Goal: Task Accomplishment & Management: Use online tool/utility

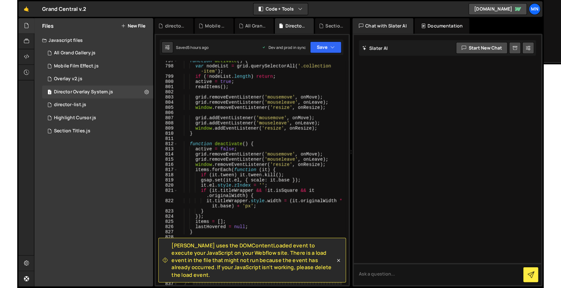
scroll to position [3076, 0]
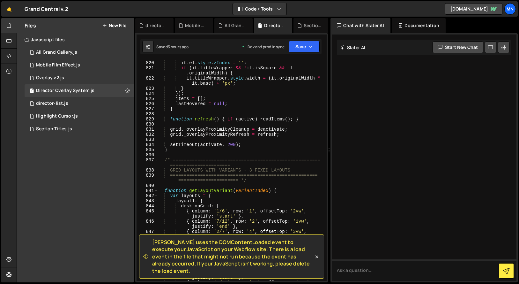
drag, startPoint x: 317, startPoint y: 260, endPoint x: 319, endPoint y: 257, distance: 3.3
click at [317, 258] on icon at bounding box center [316, 256] width 3 height 3
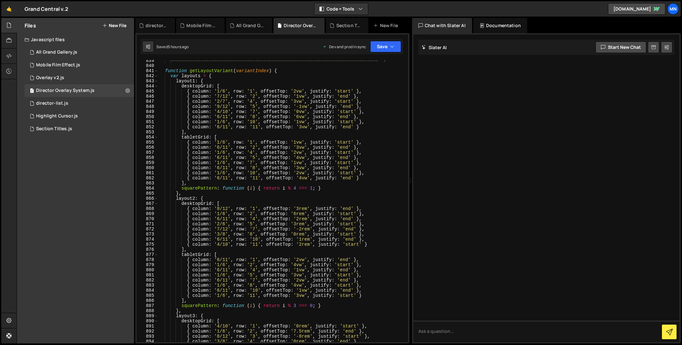
scroll to position [3213, 0]
click at [219, 90] on div "============================================================================ */…" at bounding box center [281, 203] width 247 height 292
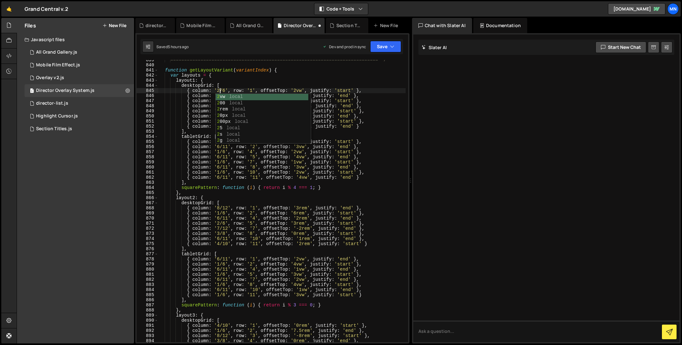
click at [253, 79] on div "============================================================================ */…" at bounding box center [281, 203] width 247 height 292
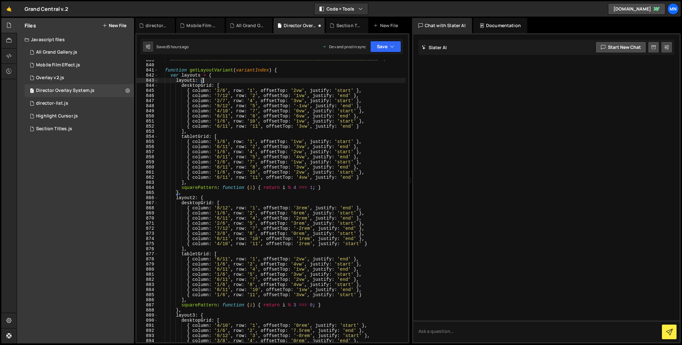
scroll to position [0, 3]
drag, startPoint x: 218, startPoint y: 121, endPoint x: 227, endPoint y: 120, distance: 8.3
click at [220, 121] on div "============================================================================ */…" at bounding box center [281, 203] width 247 height 292
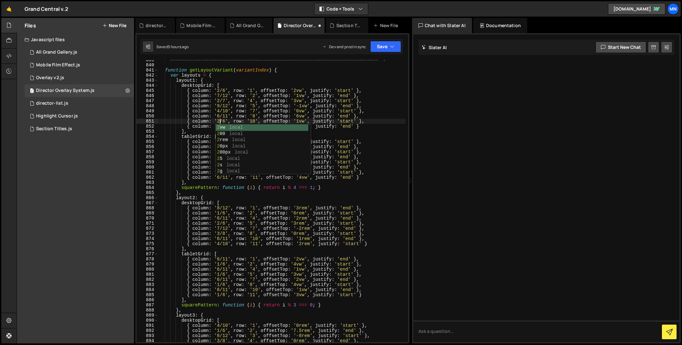
click at [174, 148] on div "============================================================================ */…" at bounding box center [281, 203] width 247 height 292
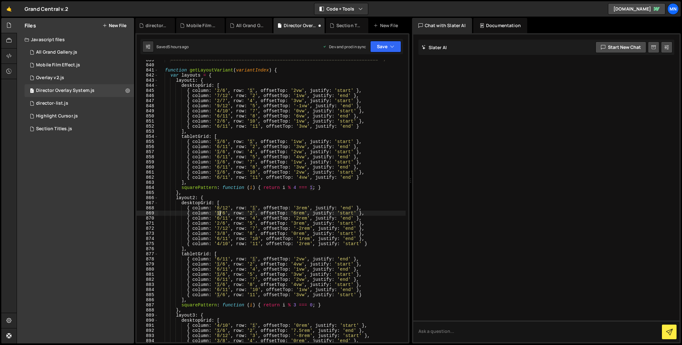
click at [219, 213] on div "============================================================================ */…" at bounding box center [281, 203] width 247 height 292
click at [170, 226] on div "============================================================================ */…" at bounding box center [281, 203] width 247 height 292
click at [220, 264] on div "============================================================================ */…" at bounding box center [281, 203] width 247 height 292
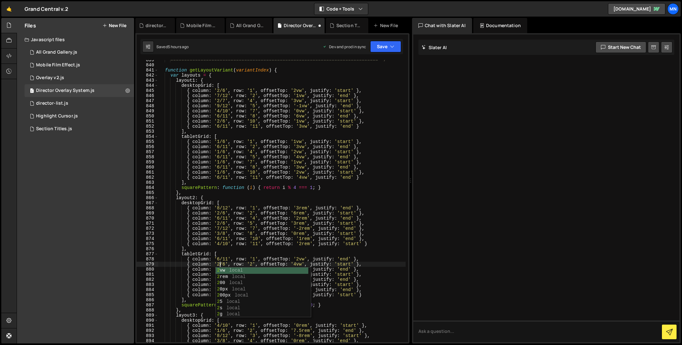
drag, startPoint x: 170, startPoint y: 276, endPoint x: 201, endPoint y: 276, distance: 30.3
click at [170, 276] on div "============================================================================ */…" at bounding box center [281, 203] width 247 height 292
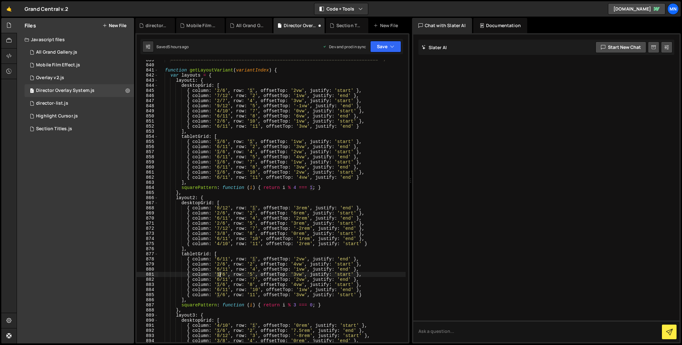
click at [220, 276] on div "============================================================================ */…" at bounding box center [281, 203] width 247 height 292
click at [178, 284] on div "============================================================================ */…" at bounding box center [281, 203] width 247 height 292
click at [219, 284] on div "============================================================================ */…" at bounding box center [281, 203] width 247 height 292
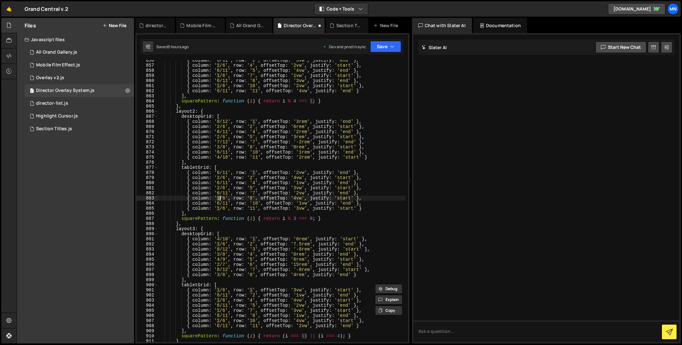
scroll to position [3282, 0]
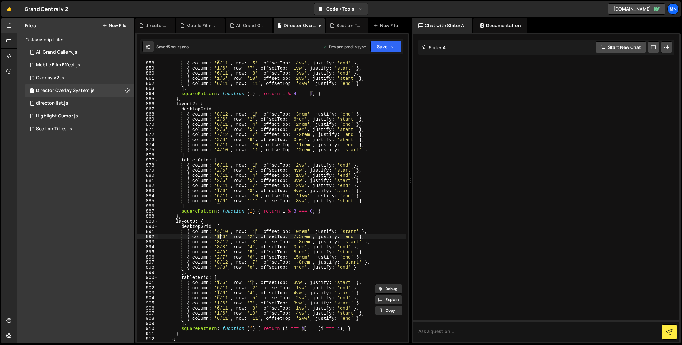
click at [219, 236] on div "{ column : '1/6' , row : '4' , offsetTop : '2vw' , justify : 'start' } , { colu…" at bounding box center [281, 202] width 247 height 292
drag, startPoint x: 175, startPoint y: 249, endPoint x: 209, endPoint y: 251, distance: 34.2
click at [178, 249] on div "{ column : '1/6' , row : '4' , offsetTop : '2vw' , justify : 'start' } , { colu…" at bounding box center [281, 202] width 247 height 292
click at [392, 47] on icon "button" at bounding box center [392, 46] width 4 height 6
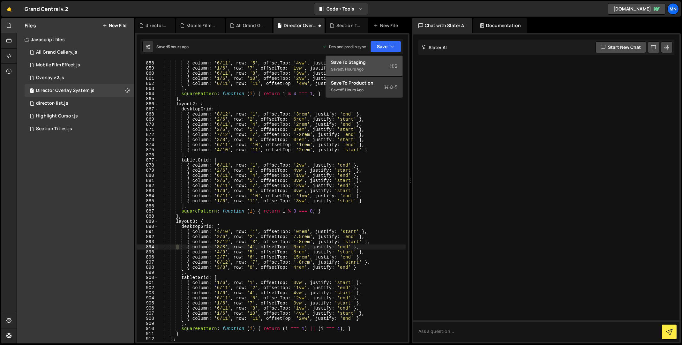
click at [384, 60] on div "Save to Staging S" at bounding box center [364, 62] width 66 height 6
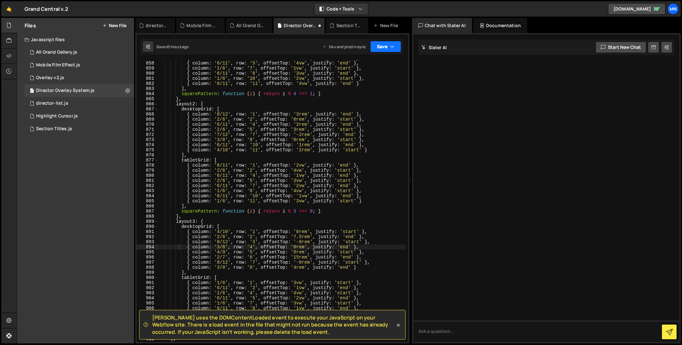
drag, startPoint x: 396, startPoint y: 47, endPoint x: 393, endPoint y: 85, distance: 38.1
click at [396, 47] on button "Save" at bounding box center [385, 46] width 31 height 11
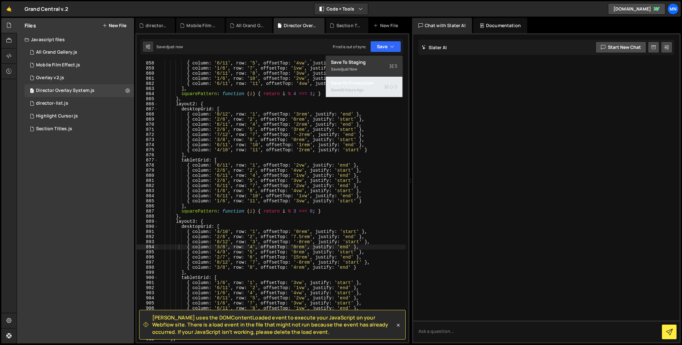
drag, startPoint x: 376, startPoint y: 92, endPoint x: 386, endPoint y: 93, distance: 9.7
click at [376, 92] on div "Saved 5 hours ago" at bounding box center [364, 90] width 66 height 8
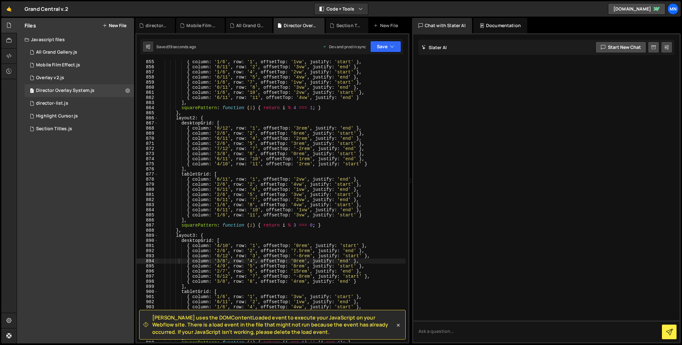
scroll to position [3284, 0]
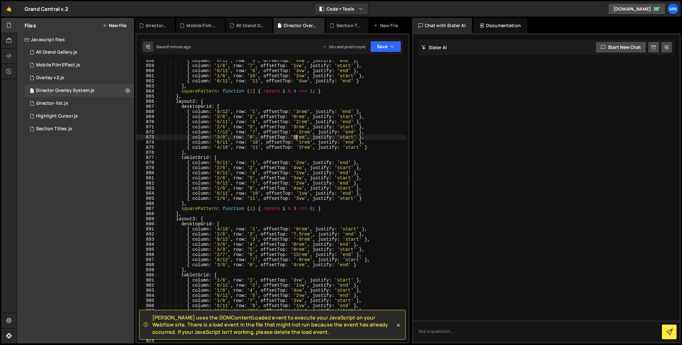
click at [296, 136] on div "{ column : '6/11' , row : '5' , offsetTop : '4vw' , justify : 'end' } , { colum…" at bounding box center [281, 204] width 247 height 292
click at [279, 139] on div "{ column : '6/11' , row : '5' , offsetTop : '4vw' , justify : 'end' } , { colum…" at bounding box center [281, 204] width 247 height 292
click at [302, 141] on div "{ column : '6/11' , row : '5' , offsetTop : '4vw' , justify : 'end' } , { colum…" at bounding box center [281, 204] width 247 height 292
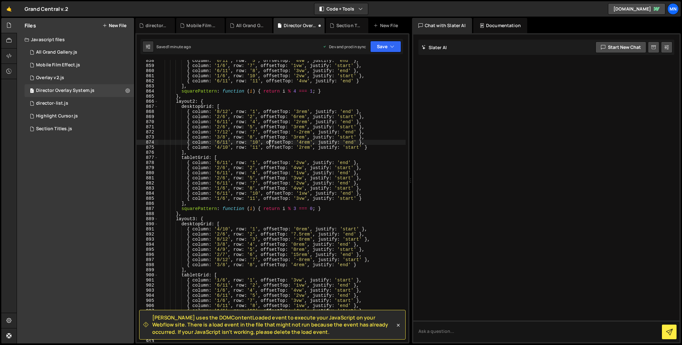
click at [269, 140] on div "{ column : '6/11' , row : '5' , offsetTop : '4vw' , justify : 'end' } , { colum…" at bounding box center [281, 204] width 247 height 292
click at [390, 45] on button "Save" at bounding box center [385, 46] width 31 height 11
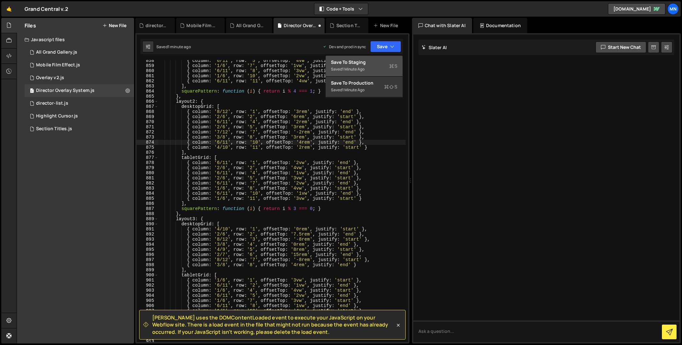
click at [375, 65] on div "Saved 1 minute ago" at bounding box center [364, 69] width 66 height 8
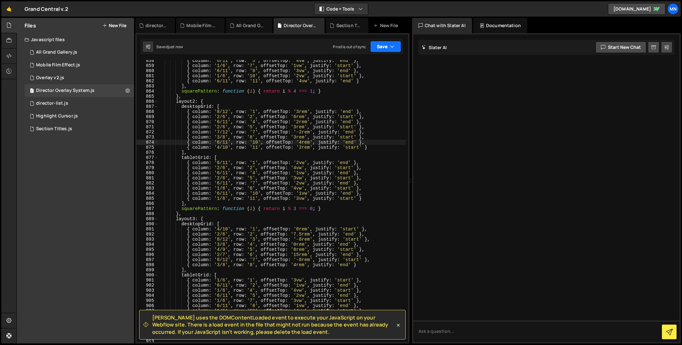
click at [392, 48] on icon "button" at bounding box center [392, 46] width 4 height 6
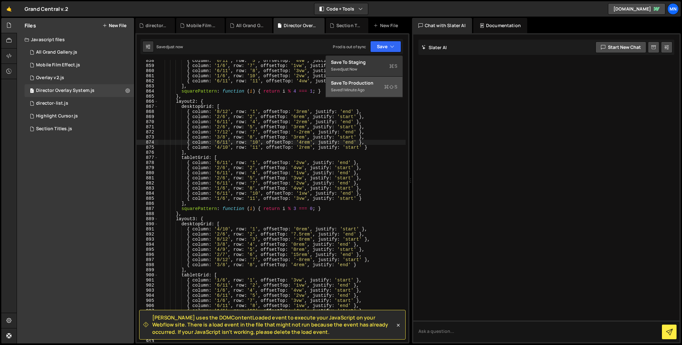
click at [382, 87] on div "Saved 1 minute ago" at bounding box center [364, 90] width 66 height 8
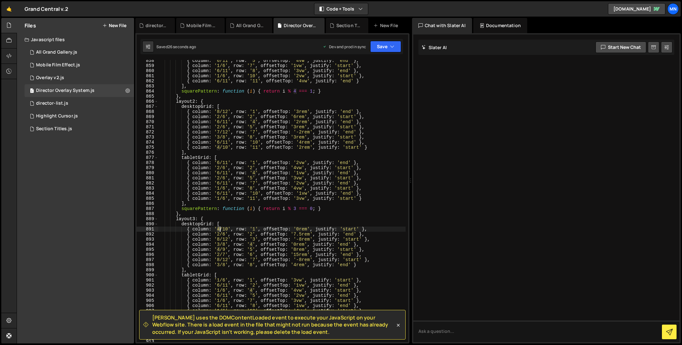
drag, startPoint x: 218, startPoint y: 229, endPoint x: 222, endPoint y: 228, distance: 4.2
click at [221, 229] on div "{ column : '6/11' , row : '5' , offsetTop : '4vw' , justify : 'end' } , { colum…" at bounding box center [281, 204] width 247 height 292
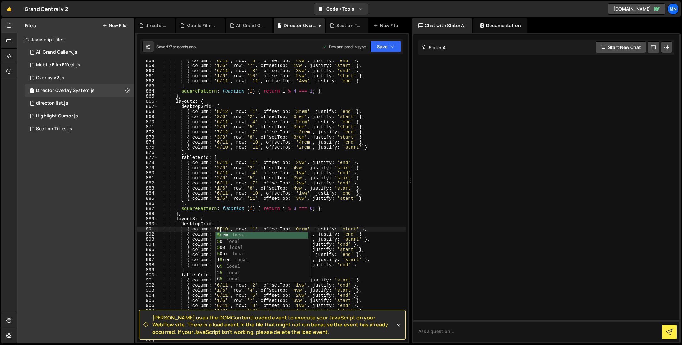
scroll to position [0, 4]
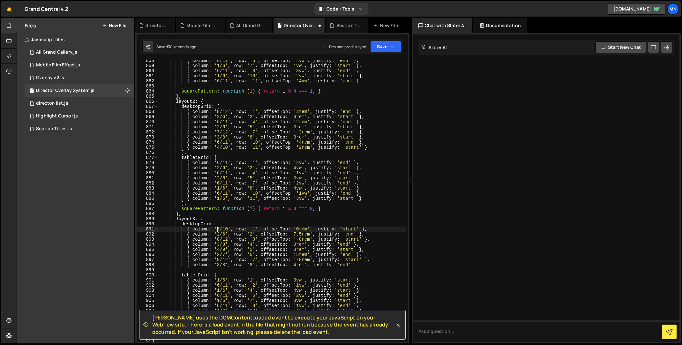
click at [218, 228] on div "{ column : '6/11' , row : '5' , offsetTop : '4vw' , justify : 'end' } , { colum…" at bounding box center [281, 204] width 247 height 292
click at [220, 228] on div "{ column : '6/11' , row : '5' , offsetTop : '4vw' , justify : 'end' } , { colum…" at bounding box center [281, 204] width 247 height 292
click at [228, 228] on div "{ column : '6/11' , row : '5' , offsetTop : '4vw' , justify : 'end' } , { colum…" at bounding box center [281, 204] width 247 height 292
drag, startPoint x: 295, startPoint y: 234, endPoint x: 302, endPoint y: 233, distance: 7.4
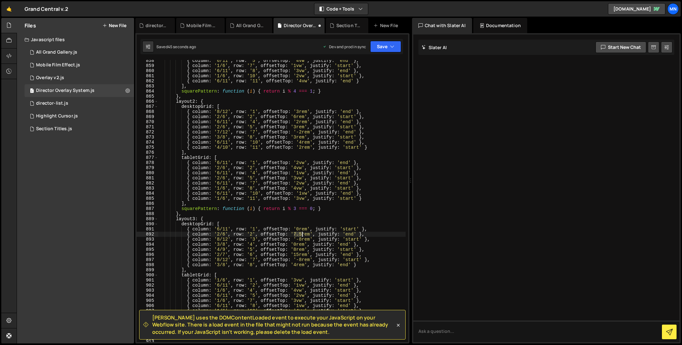
click at [302, 233] on div "{ column : '6/11' , row : '5' , offsetTop : '4vw' , justify : 'end' } , { colum…" at bounding box center [281, 204] width 247 height 292
drag, startPoint x: 356, startPoint y: 221, endPoint x: 315, endPoint y: 231, distance: 42.0
click at [356, 221] on div "{ column : '6/11' , row : '5' , offsetTop : '4vw' , justify : 'end' } , { colum…" at bounding box center [281, 204] width 247 height 292
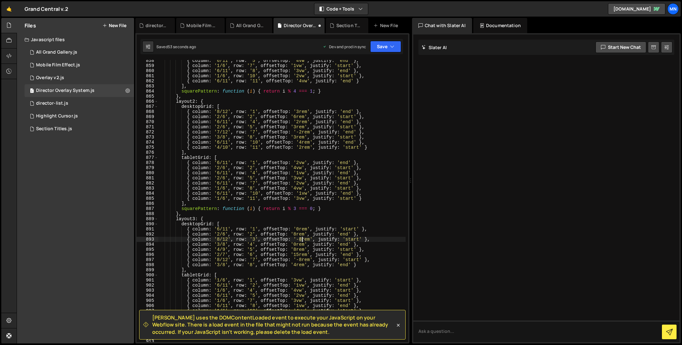
click at [302, 239] on div "{ column : '6/11' , row : '5' , offsetTop : '4vw' , justify : 'end' } , { colum…" at bounding box center [281, 204] width 247 height 292
click at [296, 245] on div "{ column : '6/11' , row : '5' , offsetTop : '4vw' , justify : 'end' } , { colum…" at bounding box center [281, 204] width 247 height 292
click at [382, 221] on div "{ column : '6/11' , row : '5' , offsetTop : '4vw' , justify : 'end' } , { colum…" at bounding box center [281, 204] width 247 height 292
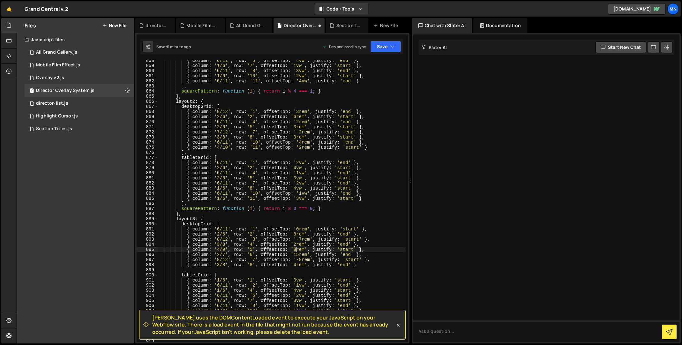
click at [296, 250] on div "{ column : '6/11' , row : '5' , offsetTop : '4vw' , justify : 'end' } , { colum…" at bounding box center [281, 204] width 247 height 292
click at [302, 260] on div "{ column : '6/11' , row : '5' , offsetTop : '4vw' , justify : 'end' } , { colum…" at bounding box center [281, 204] width 247 height 292
click at [220, 260] on div "{ column : '6/11' , row : '5' , offsetTop : '4vw' , justify : 'end' } , { colum…" at bounding box center [281, 204] width 247 height 292
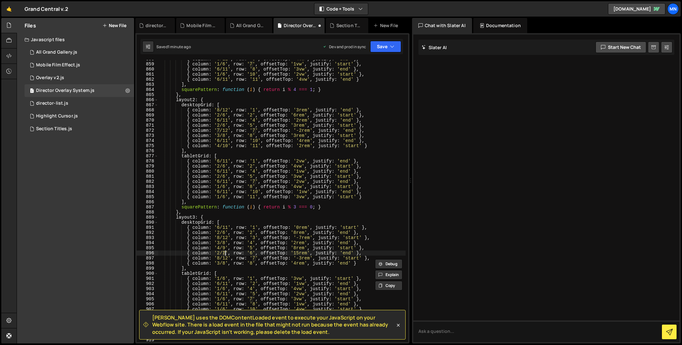
click at [224, 254] on div "{ column : '6/11' , row : '5' , offsetTop : '4vw' , justify : 'end' } , { colum…" at bounding box center [281, 203] width 247 height 292
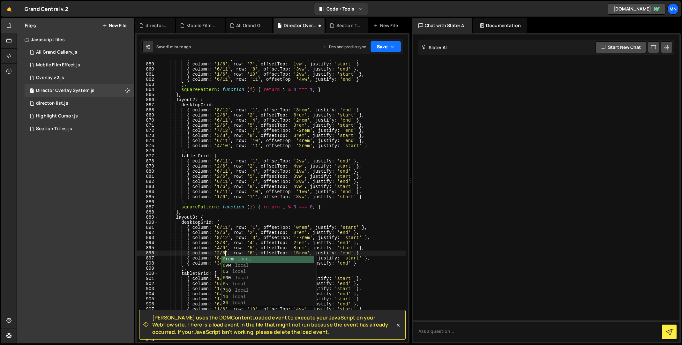
type textarea "{ column: '2/6', row: '6', offsetTop: '15rem', justify: 'end' },"
click at [389, 50] on button "Save" at bounding box center [385, 46] width 31 height 11
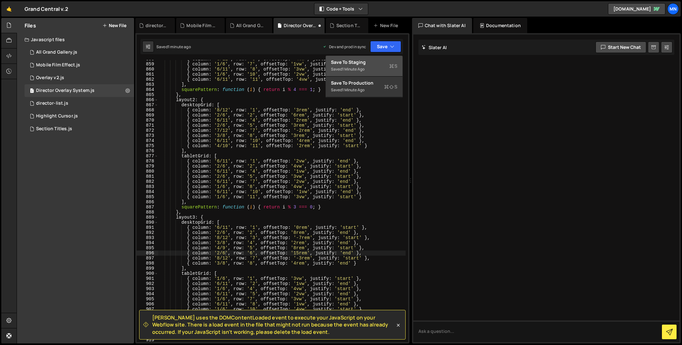
click at [383, 61] on div "Save to Staging S" at bounding box center [364, 62] width 66 height 6
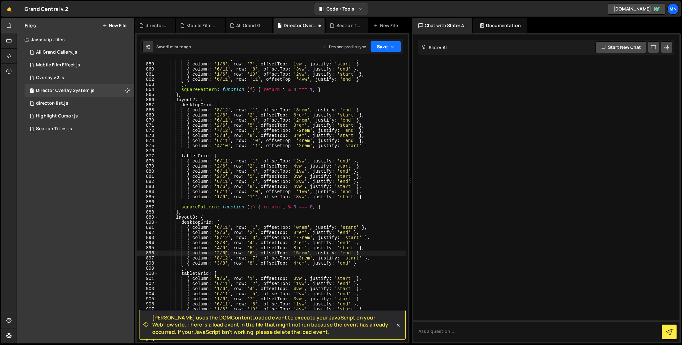
click at [393, 45] on icon "button" at bounding box center [392, 46] width 4 height 6
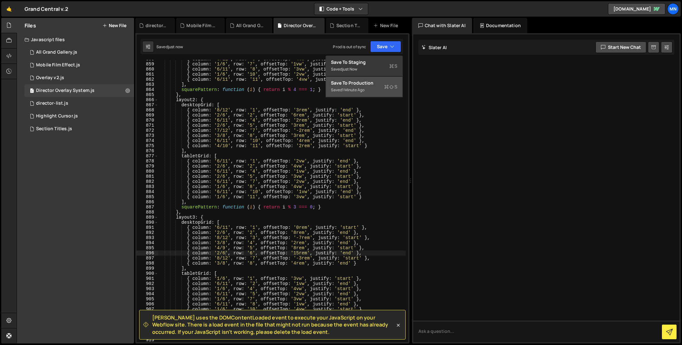
click at [385, 91] on div "Saved 1 minute ago" at bounding box center [364, 90] width 66 height 8
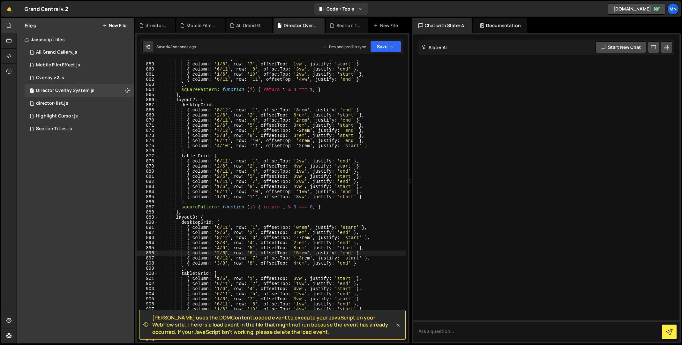
click at [398, 284] on icon at bounding box center [398, 325] width 3 height 3
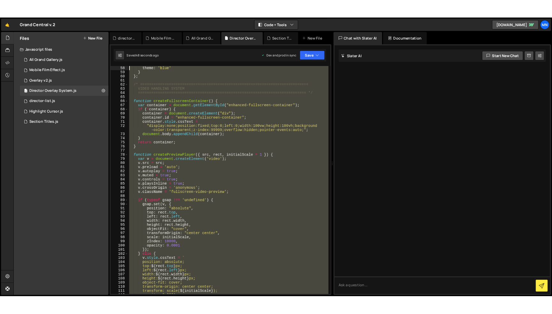
scroll to position [0, 0]
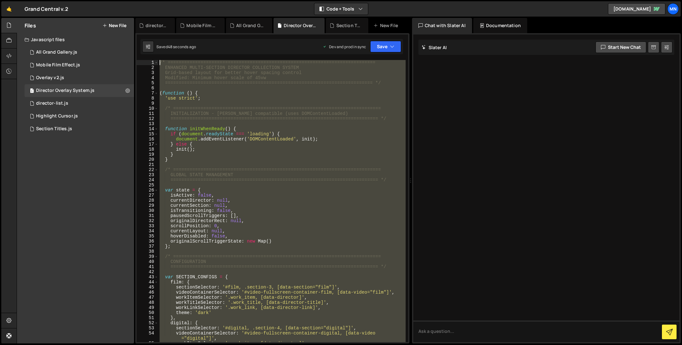
drag, startPoint x: 194, startPoint y: 340, endPoint x: 132, endPoint y: -77, distance: 421.6
click at [132, 0] on html "Projects [GEOGRAPHIC_DATA] Blog [GEOGRAPHIC_DATA] Projects Your Teams Invite te…" at bounding box center [341, 172] width 682 height 345
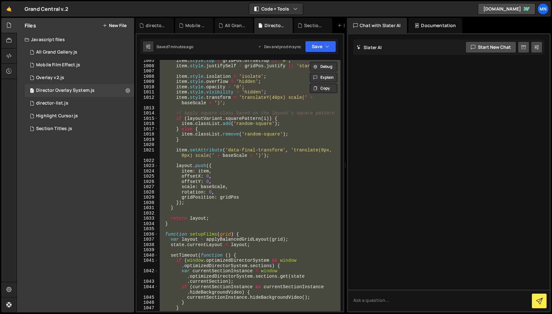
scroll to position [3891, 0]
click at [227, 182] on div "item . style . top = gridPos . offsetTop || '0' ; item . style . justifySelf = …" at bounding box center [249, 186] width 182 height 252
type textarea "offsetY: 0,"
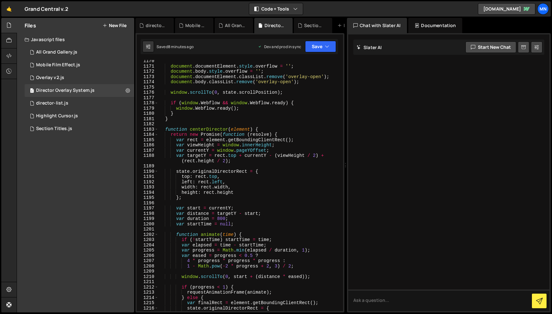
scroll to position [4548, 0]
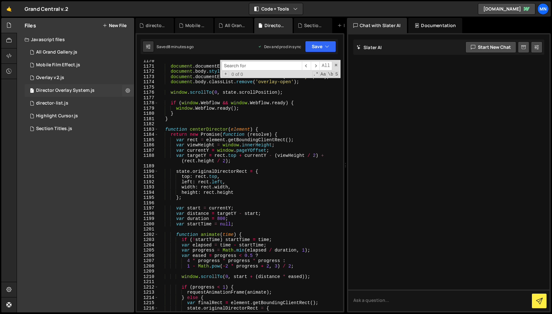
type input "container.style.cssText ="
type textarea "container.style.cssText ="
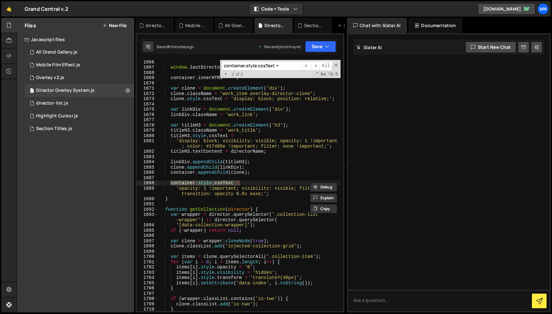
type input "container.style.cssText ="
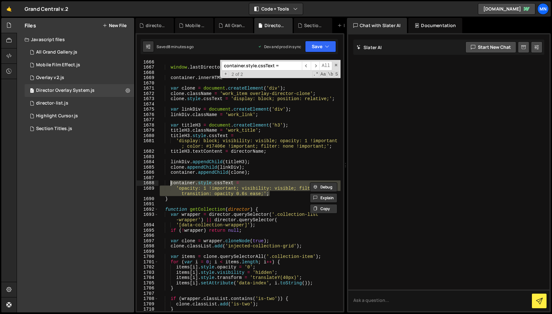
drag, startPoint x: 271, startPoint y: 194, endPoint x: 170, endPoint y: 184, distance: 101.4
click at [170, 184] on div "window . lastDirectorName = directorName ; container . innerHTML = '' ; var clo…" at bounding box center [249, 190] width 182 height 262
paste textarea "'opacity: 1 !important; visibility: visible; filter: none; transition: opacity …"
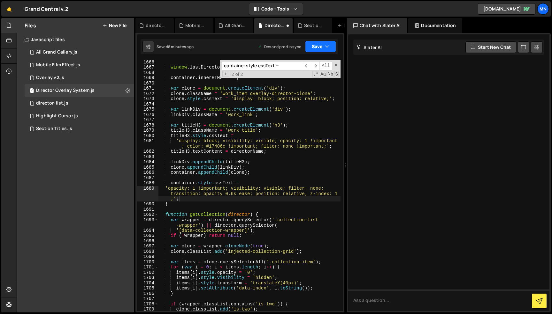
click at [323, 46] on button "Save" at bounding box center [320, 46] width 31 height 11
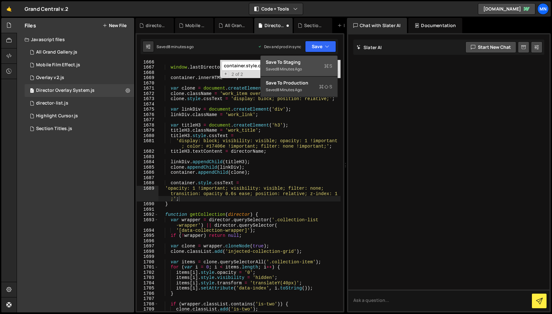
click at [315, 60] on div "Save to Staging S" at bounding box center [299, 62] width 66 height 6
type textarea "'opacity: 1 !important; visibility: visible; filter: none; transition: opacity …"
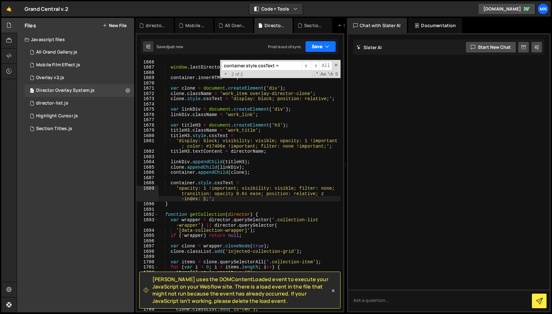
click at [321, 45] on button "Save" at bounding box center [320, 46] width 31 height 11
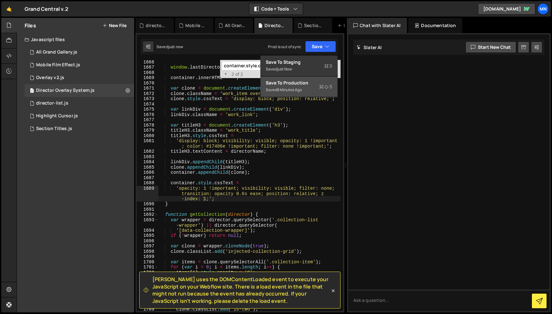
click at [307, 87] on div "Saved 8 minutes ago" at bounding box center [299, 90] width 66 height 8
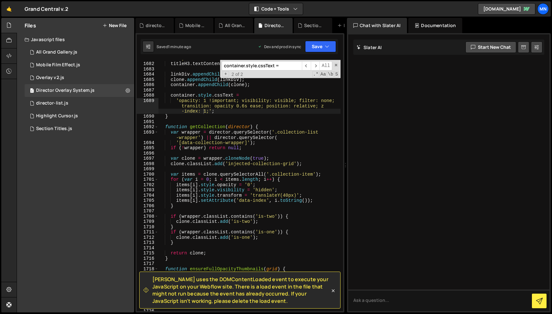
scroll to position [6472, 0]
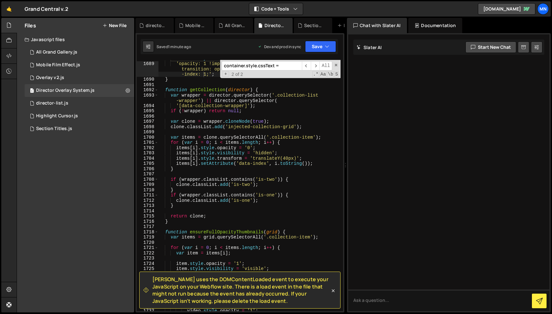
drag, startPoint x: 284, startPoint y: 66, endPoint x: 214, endPoint y: 64, distance: 70.9
click at [214, 64] on div "container . style . cssText = 'opacity: 1 !important; visibility: visible; filt…" at bounding box center [249, 186] width 182 height 252
paste input "var content = overlay.querySelector('.collection-content-wrapper');"
type input "var content = overlay.querySelector('.collection-content-wrapper');"
type textarea "var content = overlay.querySelector('.collection-content-wrapper');"
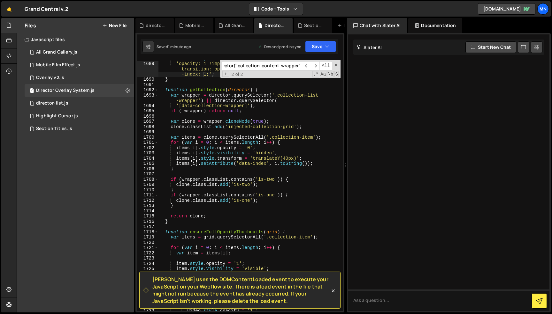
scroll to position [8456, 0]
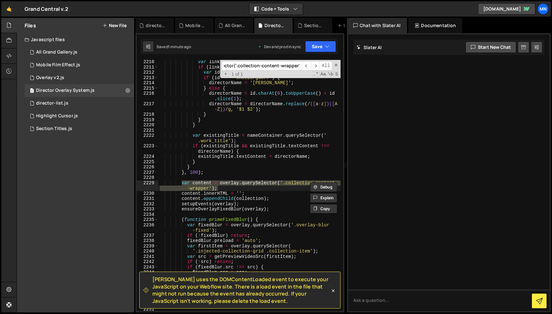
type input "var content = overlay.querySelector('.collection-content-wrapper');"
type textarea "content.appendChild(collection);"
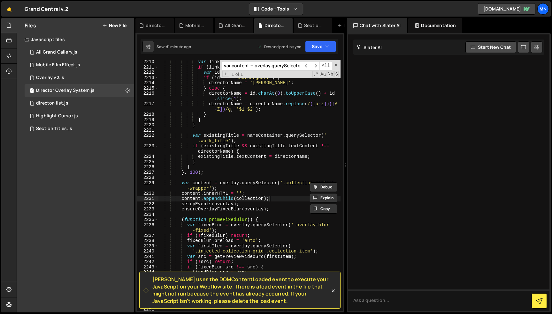
drag, startPoint x: 271, startPoint y: 199, endPoint x: 276, endPoint y: 197, distance: 4.6
click at [271, 199] on div "var linkElement = director . querySelector ( 'a[id]' ) ; if ( linkElement && li…" at bounding box center [249, 190] width 182 height 262
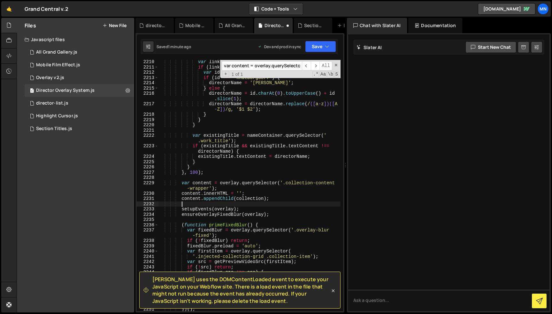
paste textarea "content.style.zIndex = '10';"
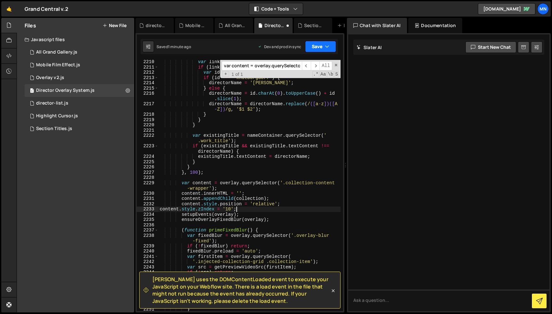
type textarea "content.style.zIndex = '10';"
click at [325, 48] on icon "button" at bounding box center [327, 46] width 4 height 6
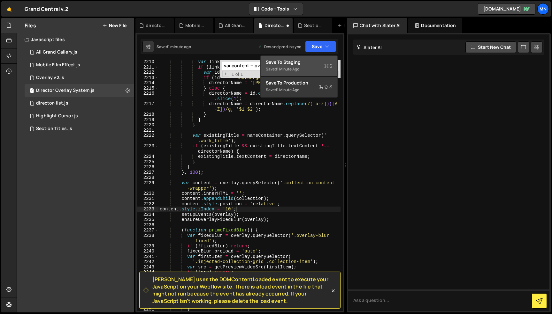
click at [313, 64] on div "Save to Staging S" at bounding box center [299, 62] width 66 height 6
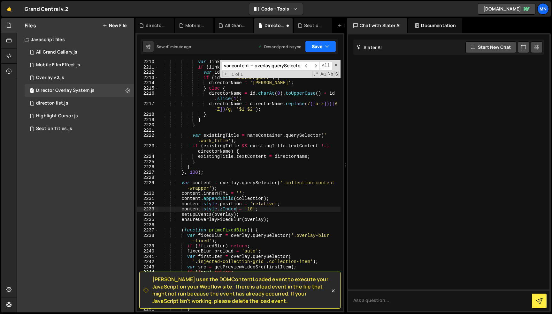
click at [323, 46] on button "Save" at bounding box center [320, 46] width 31 height 11
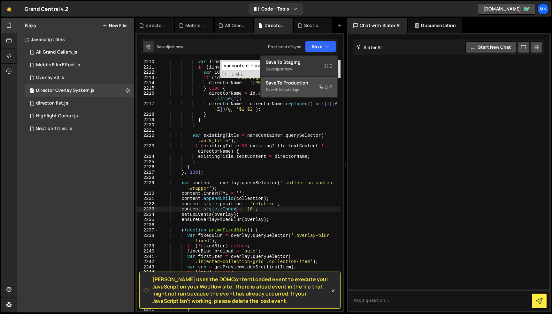
click at [307, 87] on div "Saved 1 minute ago" at bounding box center [299, 90] width 66 height 8
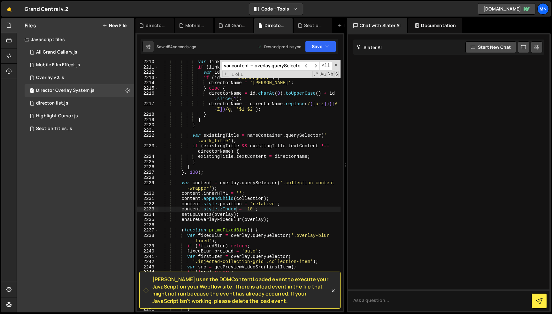
click at [238, 66] on input "var content = overlay.querySelector('.collection-content-wrapper');" at bounding box center [262, 65] width 80 height 9
paste input "item.style.isolation = 'isolate'; item.style.overflow = 'hidden'; item.style.op…"
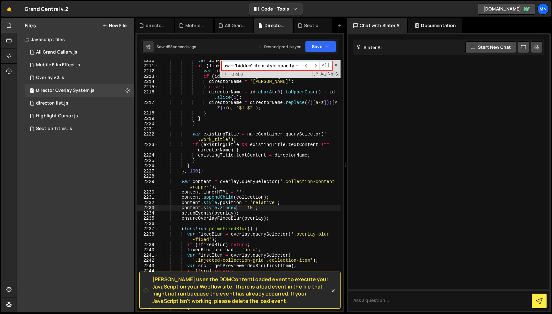
click at [243, 66] on input "item.style.isolation = 'isolate'; item.style.overflow = 'hidden'; item.style.op…" at bounding box center [262, 65] width 80 height 9
click at [239, 63] on input "item.style.isolation = 'isolate'; item.style.overflow = 'hidden'; item.style.op…" at bounding box center [262, 65] width 80 height 9
click at [239, 64] on input "item.style.isolation = 'isolate'; item.style.overflow = 'hidden'; item.style.op…" at bounding box center [262, 65] width 80 height 9
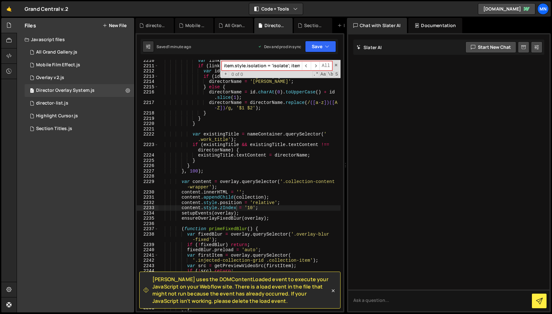
paste input
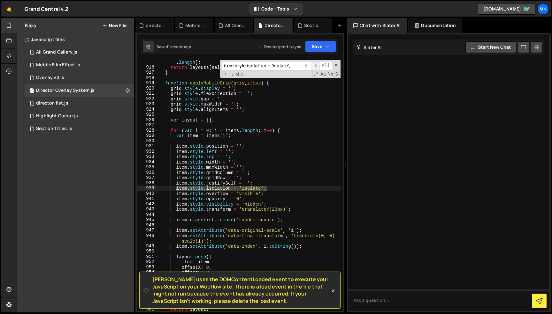
type input "item.style.isolation = 'isolate';"
click at [314, 65] on span "​" at bounding box center [315, 65] width 9 height 9
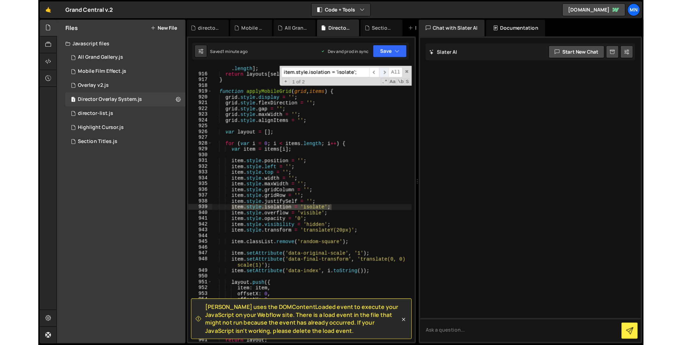
scroll to position [3820, 0]
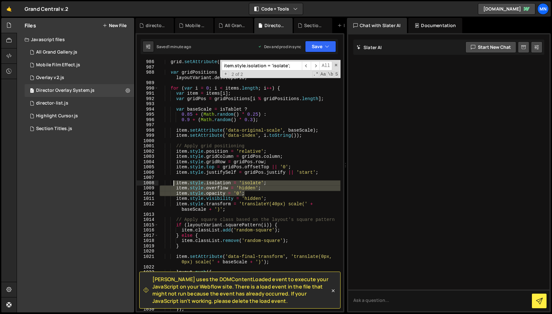
drag, startPoint x: 248, startPoint y: 194, endPoint x: 175, endPoint y: 184, distance: 73.7
click at [175, 184] on div "grid . setAttribute ( 'data-layout-variant' , randomLayoutIndex ) ; var gridPos…" at bounding box center [249, 190] width 182 height 262
paste textarea "item.style.zIndex = '10"
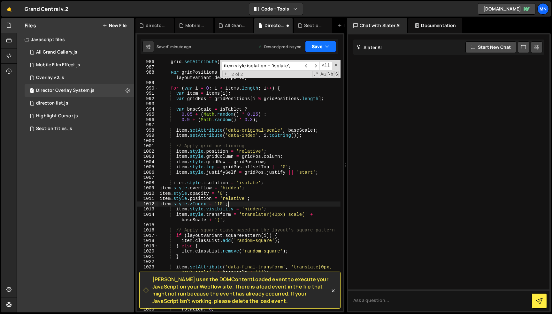
click at [320, 47] on button "Save" at bounding box center [320, 46] width 31 height 11
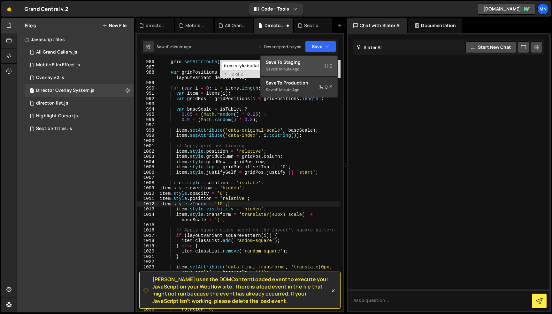
click at [310, 63] on div "Save to Staging S" at bounding box center [299, 62] width 66 height 6
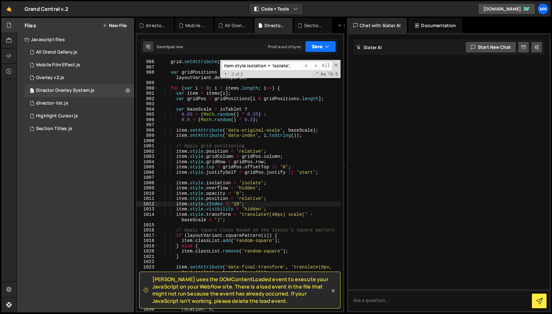
click at [320, 47] on button "Save" at bounding box center [320, 46] width 31 height 11
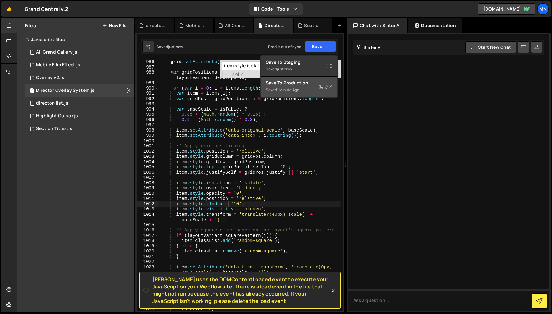
click at [310, 86] on div "Saved 1 minute ago" at bounding box center [299, 90] width 66 height 8
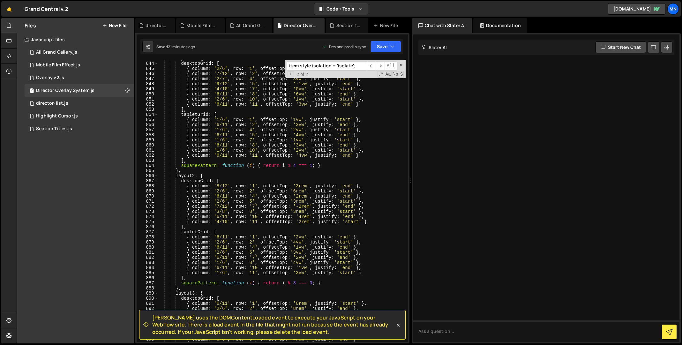
scroll to position [3225, 0]
click at [297, 201] on div "layout1 : { desktopGrid : [ { column : '2/6' , row : '1' , offsetTop : '2vw' , …" at bounding box center [282, 202] width 248 height 292
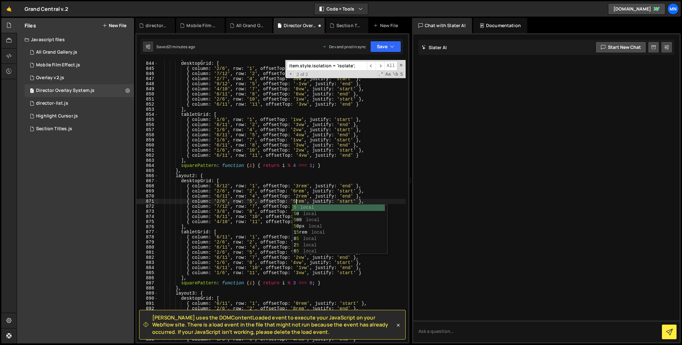
scroll to position [0, 10]
click at [327, 193] on div "layout1 : { desktopGrid : [ { column : '2/6' , row : '1' , offsetTop : '2vw' , …" at bounding box center [282, 202] width 248 height 292
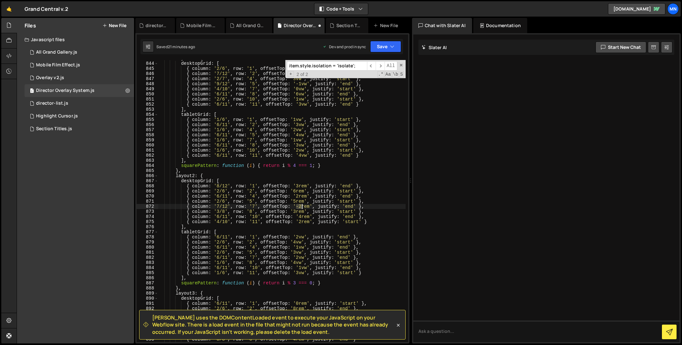
drag, startPoint x: 297, startPoint y: 208, endPoint x: 303, endPoint y: 205, distance: 6.6
click at [301, 207] on div "layout1 : { desktopGrid : [ { column : '2/6' , row : '1' , offsetTop : '2vw' , …" at bounding box center [282, 202] width 248 height 292
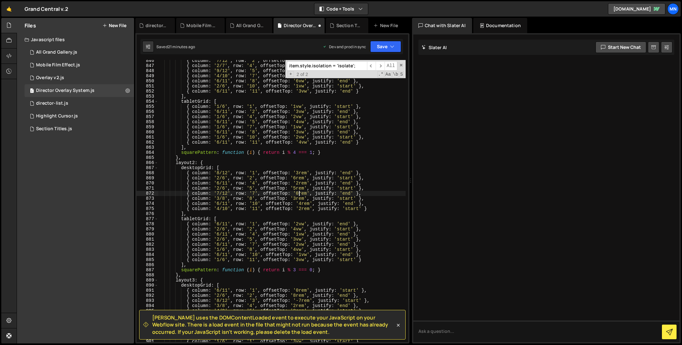
scroll to position [3235, 0]
drag, startPoint x: 298, startPoint y: 193, endPoint x: 314, endPoint y: 182, distance: 19.8
click at [299, 192] on div "{ column : '7/12' , row : '2' , offsetTop : '1vw' , justify : 'end' } , { colum…" at bounding box center [282, 204] width 248 height 292
drag, startPoint x: 314, startPoint y: 179, endPoint x: 318, endPoint y: 187, distance: 9.3
click at [314, 179] on div "{ column : '7/12' , row : '2' , offsetTop : '1vw' , justify : 'end' } , { colum…" at bounding box center [282, 204] width 248 height 292
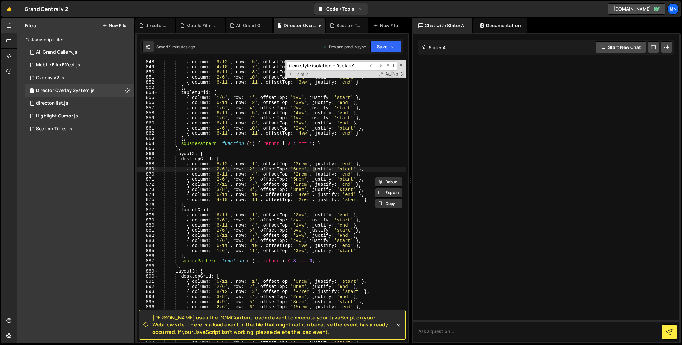
scroll to position [3246, 0]
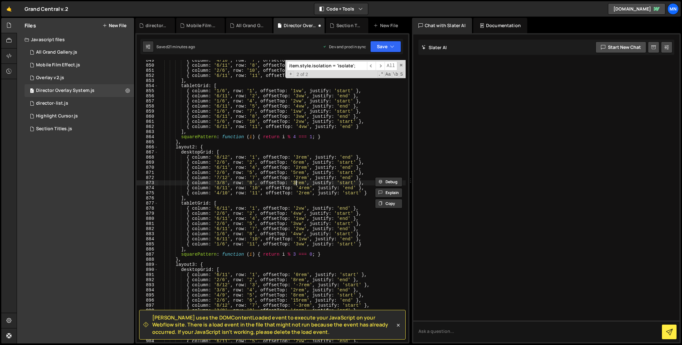
drag, startPoint x: 295, startPoint y: 182, endPoint x: 308, endPoint y: 176, distance: 15.0
click at [296, 182] on div "{ column : '4/10' , row : '7' , offsetTop : '0vw' , justify : 'start' } , { col…" at bounding box center [282, 204] width 248 height 292
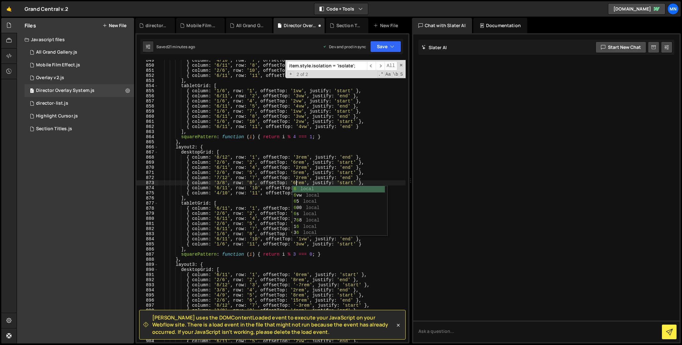
drag, startPoint x: 280, startPoint y: 178, endPoint x: 291, endPoint y: 186, distance: 13.3
click at [280, 178] on div "{ column : '4/10' , row : '7' , offsetTop : '0vw' , justify : 'start' } , { col…" at bounding box center [282, 204] width 248 height 292
drag, startPoint x: 301, startPoint y: 189, endPoint x: 309, endPoint y: 178, distance: 14.1
click at [301, 188] on div "{ column : '4/10' , row : '7' , offsetTop : '0vw' , justify : 'start' } , { col…" at bounding box center [282, 204] width 248 height 292
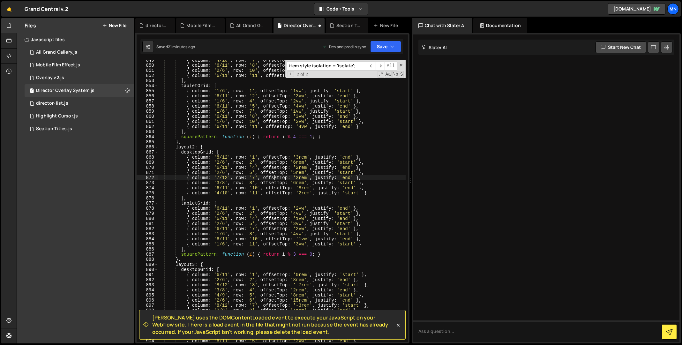
click at [275, 178] on div "{ column : '4/10' , row : '7' , offsetTop : '0vw' , justify : 'start' } , { col…" at bounding box center [282, 204] width 248 height 292
click at [301, 193] on div "{ column : '4/10' , row : '7' , offsetTop : '0vw' , justify : 'start' } , { col…" at bounding box center [282, 204] width 248 height 292
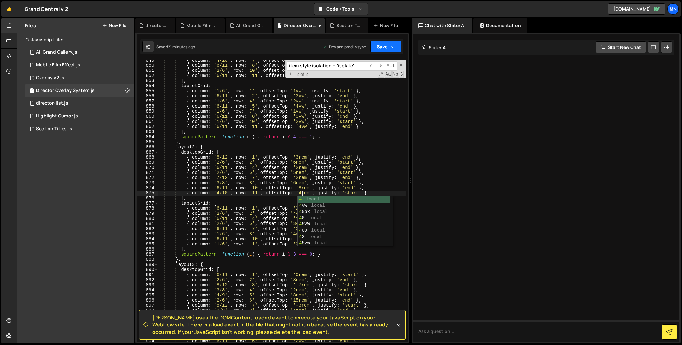
click at [385, 45] on button "Save" at bounding box center [385, 46] width 31 height 11
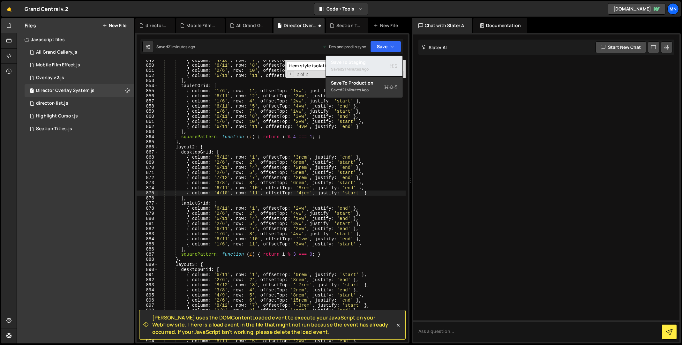
click at [375, 69] on div "Saved 21 minutes ago" at bounding box center [364, 69] width 66 height 8
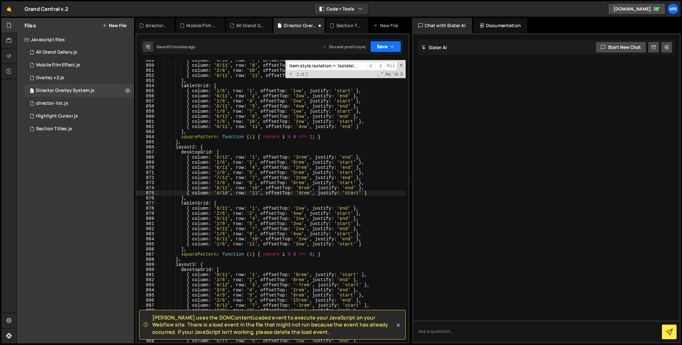
click at [388, 48] on button "Save" at bounding box center [385, 46] width 31 height 11
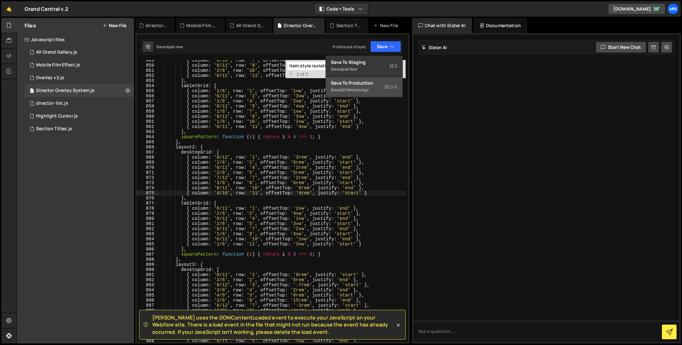
click at [373, 88] on div "Saved 21 minutes ago" at bounding box center [364, 90] width 66 height 8
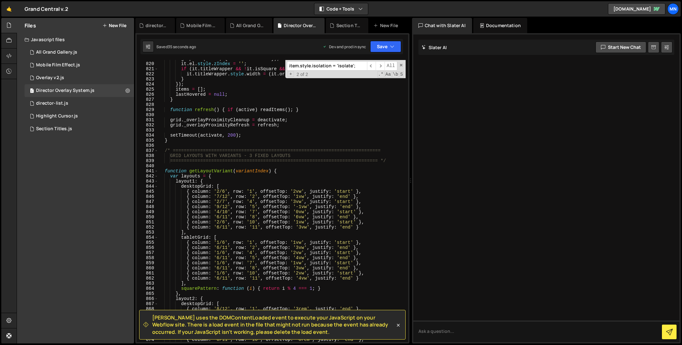
scroll to position [3137, 0]
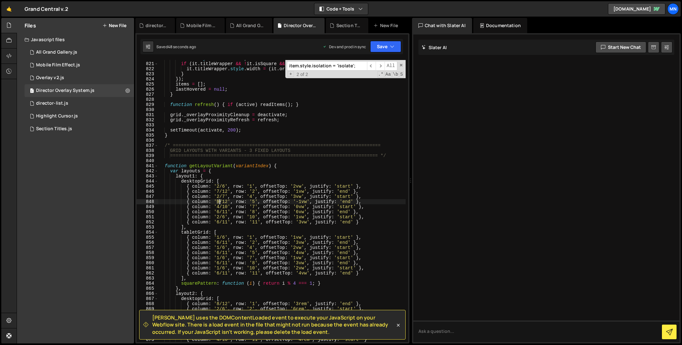
click at [219, 201] on div "it . el . style . zIndex = '' ; if ( it . titleWrapper && ! it . isSquare && it…" at bounding box center [282, 202] width 248 height 292
click at [312, 201] on div "it . el . style . zIndex = '' ; if ( it . titleWrapper && ! it . isSquare && it…" at bounding box center [282, 202] width 248 height 292
click at [227, 211] on div "it . el . style . zIndex = '' ; if ( it . titleWrapper && ! it . isSquare && it…" at bounding box center [282, 202] width 248 height 292
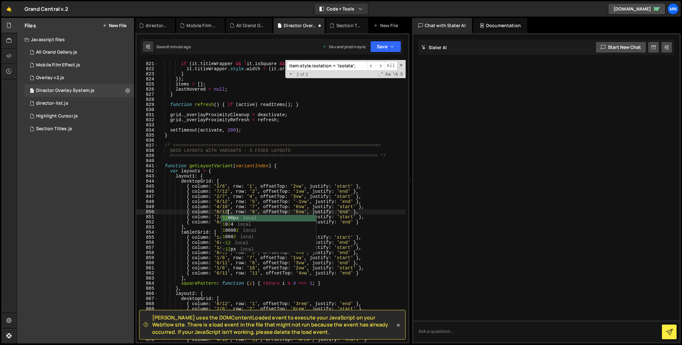
drag, startPoint x: 220, startPoint y: 206, endPoint x: 215, endPoint y: 208, distance: 5.9
click at [219, 207] on div "it . el . style . zIndex = '' ; if ( it . titleWrapper && ! it . isSquare && it…" at bounding box center [282, 202] width 248 height 292
drag, startPoint x: 217, startPoint y: 212, endPoint x: 225, endPoint y: 207, distance: 9.5
click at [220, 212] on div "it . el . style . zIndex = '' ; if ( it . titleWrapper && ! it . isSquare && it…" at bounding box center [282, 202] width 248 height 292
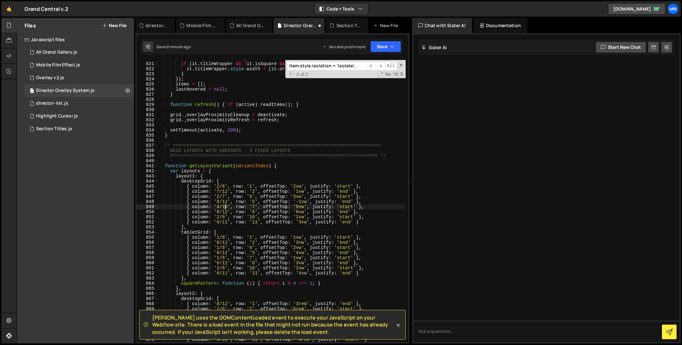
click at [226, 206] on div "it . el . style . zIndex = '' ; if ( it . titleWrapper && ! it . isSquare && it…" at bounding box center [282, 202] width 248 height 292
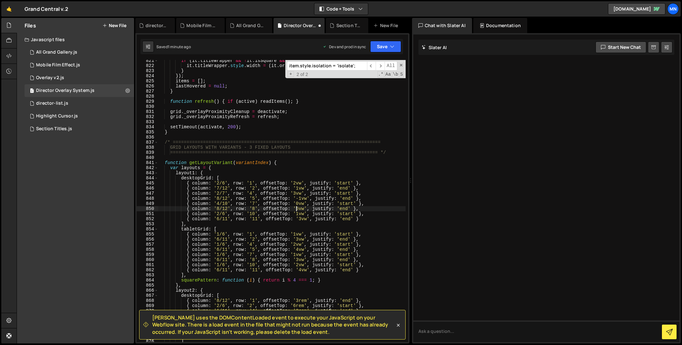
drag, startPoint x: 297, startPoint y: 208, endPoint x: 304, endPoint y: 204, distance: 8.7
click at [298, 208] on div "if ( it . titleWrapper && ! it . isSquare && it . originalWidth ) { it . titleW…" at bounding box center [282, 204] width 248 height 292
click at [297, 204] on div "if ( it . titleWrapper && ! it . isSquare && it . originalWidth ) { it . titleW…" at bounding box center [282, 204] width 248 height 292
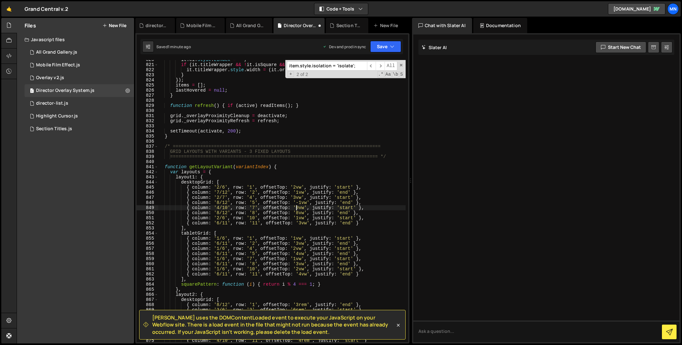
scroll to position [3137, 0]
drag, startPoint x: 297, startPoint y: 187, endPoint x: 301, endPoint y: 186, distance: 4.5
click at [301, 186] on div "it . el . style . zIndex = '' ; if ( it . titleWrapper && ! it . isSquare && it…" at bounding box center [282, 203] width 248 height 292
drag, startPoint x: 301, startPoint y: 193, endPoint x: 304, endPoint y: 192, distance: 3.2
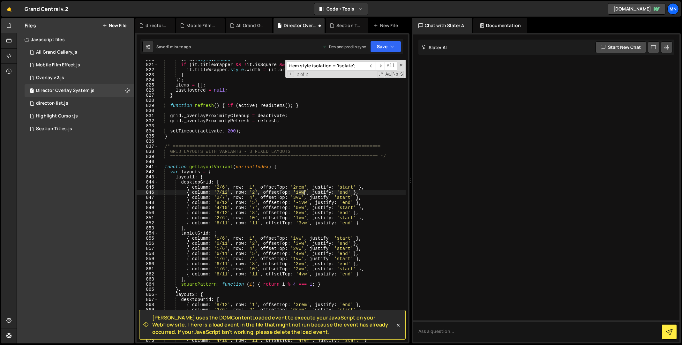
click at [304, 192] on div "it . el . style . zIndex = '' ; if ( it . titleWrapper && ! it . isSquare && it…" at bounding box center [282, 203] width 248 height 292
click at [278, 206] on div "it . el . style . zIndex = '' ; if ( it . titleWrapper && ! it . isSquare && it…" at bounding box center [282, 203] width 248 height 292
drag, startPoint x: 298, startPoint y: 198, endPoint x: 301, endPoint y: 197, distance: 3.5
click at [301, 197] on div "it . el . style . zIndex = '' ; if ( it . titleWrapper && ! it . isSquare && it…" at bounding box center [282, 203] width 248 height 292
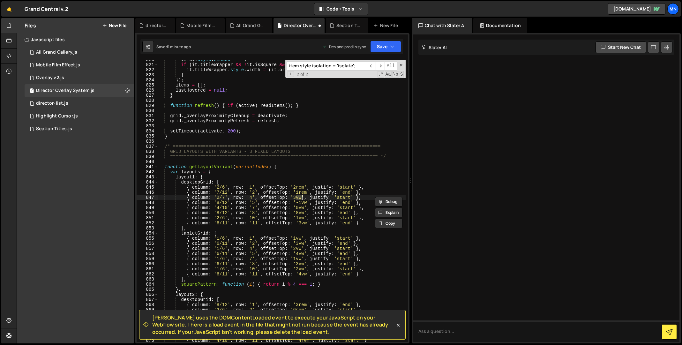
scroll to position [0, 10]
drag, startPoint x: 264, startPoint y: 210, endPoint x: 297, endPoint y: 207, distance: 33.3
click at [265, 210] on div "it . el . style . zIndex = '' ; if ( it . titleWrapper && ! it . isSquare && it…" at bounding box center [282, 203] width 248 height 292
drag, startPoint x: 302, startPoint y: 204, endPoint x: 306, endPoint y: 203, distance: 4.2
click at [307, 203] on div "it . el . style . zIndex = '' ; if ( it . titleWrapper && ! it . isSquare && it…" at bounding box center [282, 203] width 248 height 292
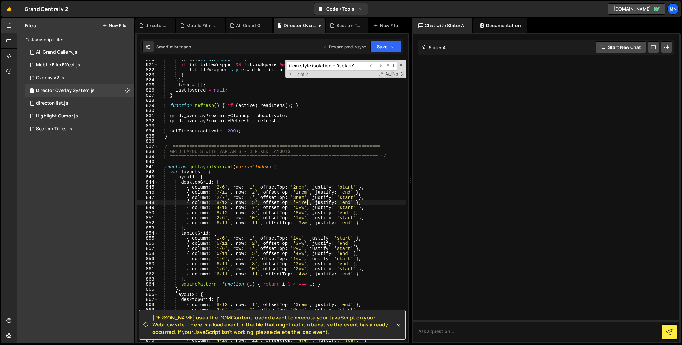
scroll to position [0, 11]
drag, startPoint x: 299, startPoint y: 206, endPoint x: 304, endPoint y: 206, distance: 5.1
click at [304, 206] on div "it . el . style . zIndex = '' ; if ( it . titleWrapper && ! it . isSquare && it…" at bounding box center [282, 203] width 248 height 292
drag, startPoint x: 298, startPoint y: 213, endPoint x: 304, endPoint y: 213, distance: 6.1
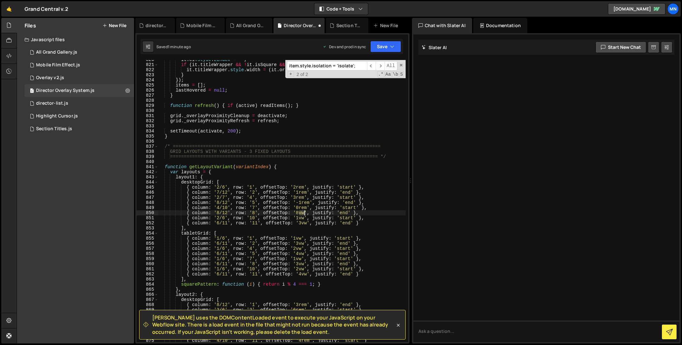
click at [304, 213] on div "it . el . style . zIndex = '' ; if ( it . titleWrapper && ! it . isSquare && it…" at bounding box center [282, 203] width 248 height 292
drag, startPoint x: 300, startPoint y: 217, endPoint x: 304, endPoint y: 217, distance: 3.8
click at [304, 217] on div "it . el . style . zIndex = '' ; if ( it . titleWrapper && ! it . isSquare && it…" at bounding box center [282, 203] width 248 height 292
drag, startPoint x: 284, startPoint y: 219, endPoint x: 298, endPoint y: 221, distance: 14.5
click at [284, 219] on div "it . el . style . zIndex = '' ; if ( it . titleWrapper && ! it . isSquare && it…" at bounding box center [282, 203] width 248 height 292
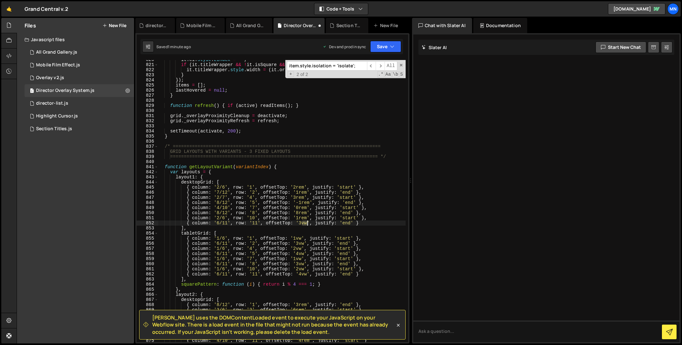
drag, startPoint x: 302, startPoint y: 222, endPoint x: 306, endPoint y: 221, distance: 3.8
click at [306, 221] on div "it . el . style . zIndex = '' ; if ( it . titleWrapper && ! it . isSquare && it…" at bounding box center [282, 203] width 248 height 292
click at [273, 217] on div "it . el . style . zIndex = '' ; if ( it . titleWrapper && ! it . isSquare && it…" at bounding box center [282, 203] width 248 height 292
click at [301, 221] on div "it . el . style . zIndex = '' ; if ( it . titleWrapper && ! it . isSquare && it…" at bounding box center [282, 203] width 248 height 292
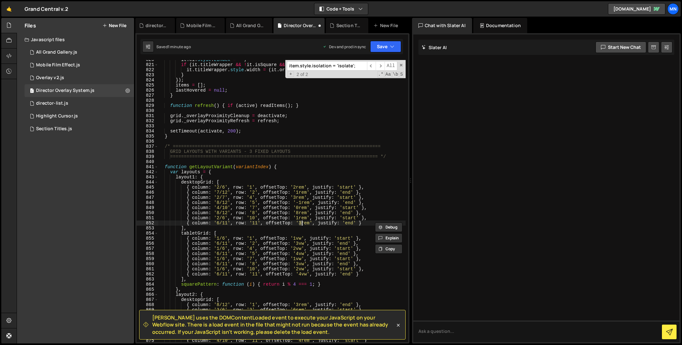
scroll to position [0, 10]
click at [299, 217] on div "it . el . style . zIndex = '' ; if ( it . titleWrapper && ! it . isSquare && it…" at bounding box center [282, 203] width 248 height 292
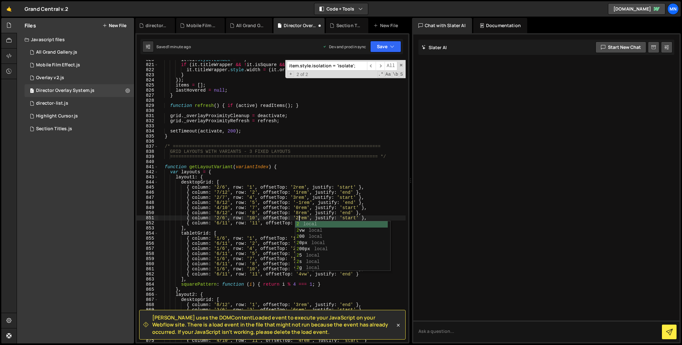
scroll to position [0, 10]
click at [396, 41] on button "Save" at bounding box center [385, 46] width 31 height 11
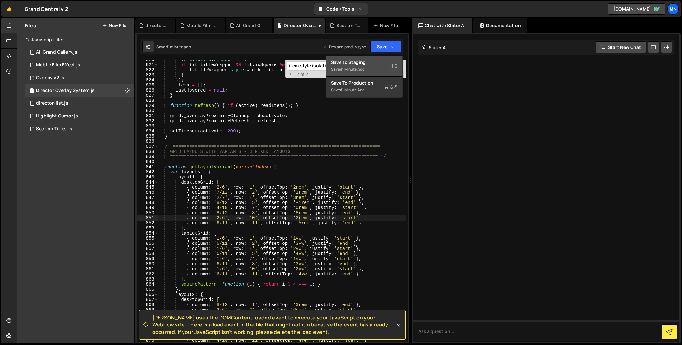
click at [370, 63] on div "Save to Staging S" at bounding box center [364, 62] width 66 height 6
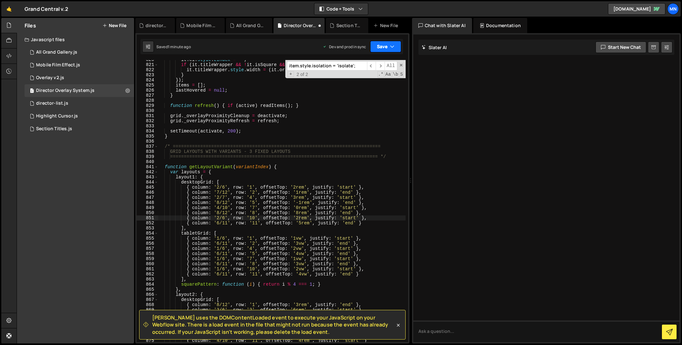
click at [390, 47] on icon "button" at bounding box center [392, 46] width 4 height 6
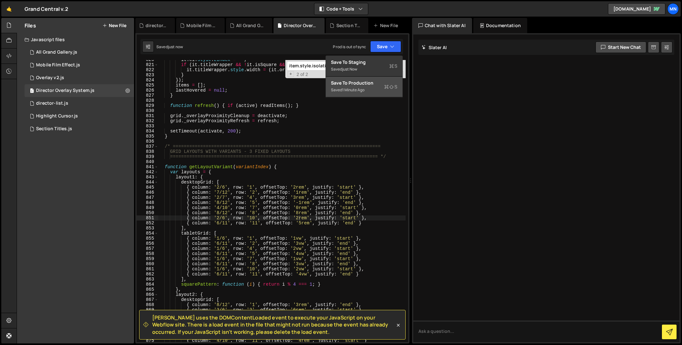
click at [379, 91] on div "Saved 1 minute ago" at bounding box center [364, 90] width 66 height 8
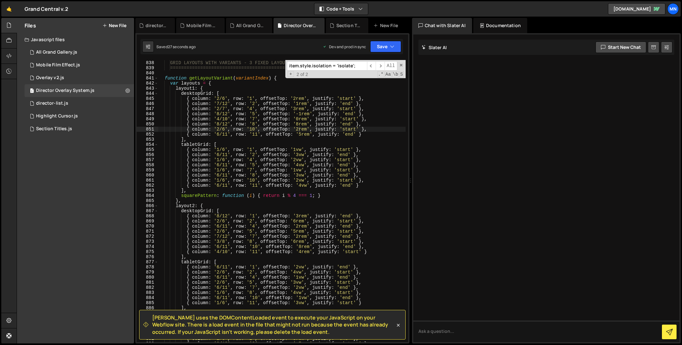
scroll to position [3205, 0]
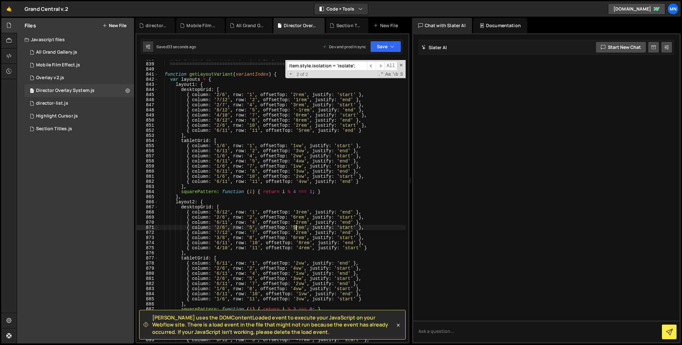
drag, startPoint x: 294, startPoint y: 227, endPoint x: 312, endPoint y: 220, distance: 18.8
click at [296, 227] on div "GRID LAYOUTS WITH VARIANTS - 3 FIXED LAYOUTS ==================================…" at bounding box center [282, 203] width 248 height 292
click at [281, 229] on div "GRID LAYOUTS WITH VARIANTS - 3 FIXED LAYOUTS ==================================…" at bounding box center [282, 203] width 248 height 292
drag, startPoint x: 218, startPoint y: 233, endPoint x: 222, endPoint y: 231, distance: 4.4
click at [218, 233] on div "GRID LAYOUTS WITH VARIANTS - 3 FIXED LAYOUTS ==================================…" at bounding box center [282, 203] width 248 height 292
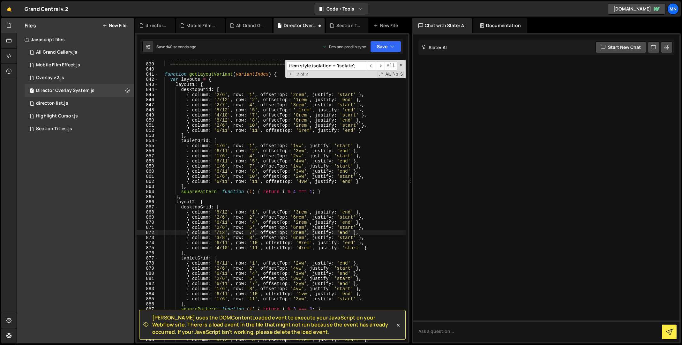
scroll to position [0, 4]
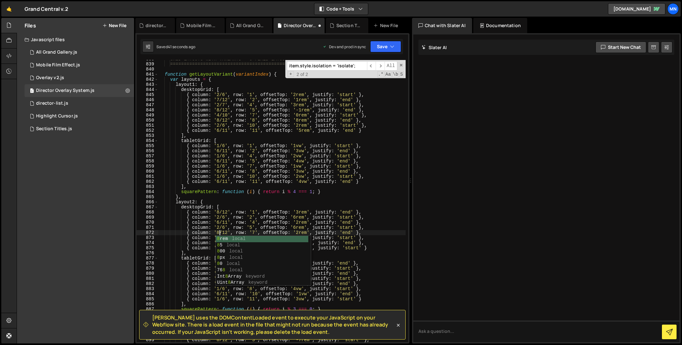
click at [298, 231] on div "GRID LAYOUTS WITH VARIANTS - 3 FIXED LAYOUTS ==================================…" at bounding box center [282, 203] width 248 height 292
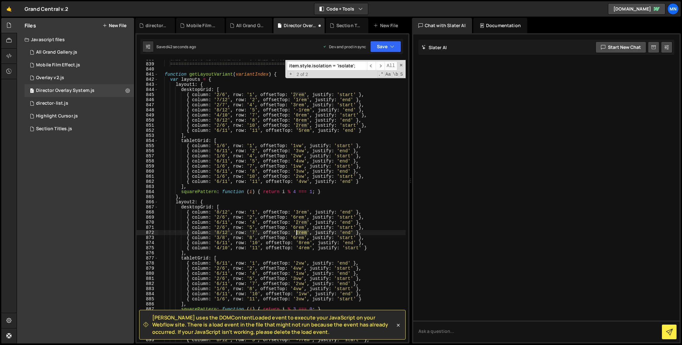
drag, startPoint x: 299, startPoint y: 232, endPoint x: 303, endPoint y: 229, distance: 5.0
click at [299, 231] on div "GRID LAYOUTS WITH VARIANTS - 3 FIXED LAYOUTS ==================================…" at bounding box center [282, 203] width 248 height 292
click at [299, 230] on div "GRID LAYOUTS WITH VARIANTS - 3 FIXED LAYOUTS ==================================…" at bounding box center [281, 201] width 247 height 282
click at [299, 231] on div "GRID LAYOUTS WITH VARIANTS - 3 FIXED LAYOUTS ==================================…" at bounding box center [282, 203] width 248 height 292
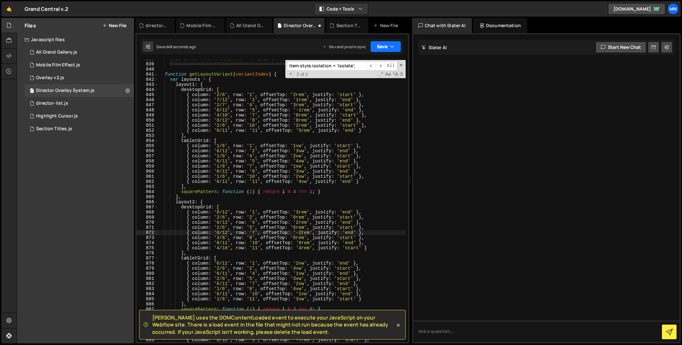
click at [392, 46] on icon "button" at bounding box center [392, 46] width 4 height 6
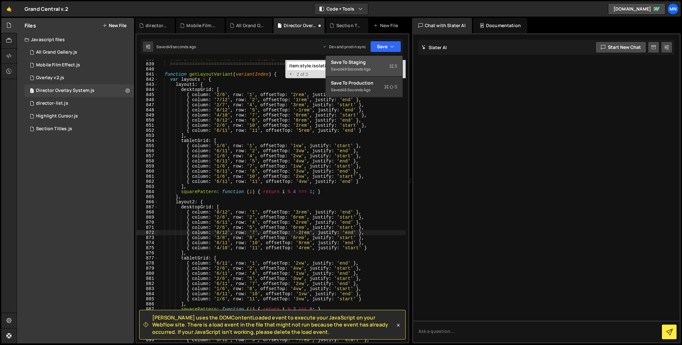
click at [381, 61] on div "Save to Staging S" at bounding box center [364, 62] width 66 height 6
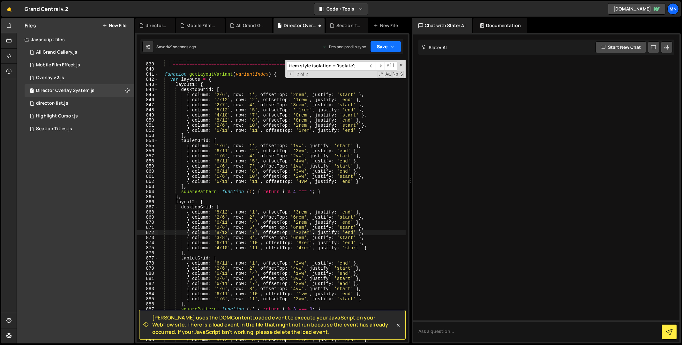
click at [394, 47] on icon "button" at bounding box center [392, 46] width 4 height 6
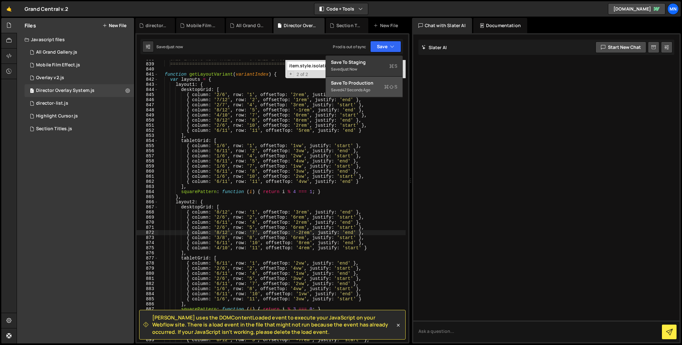
click at [381, 87] on div "Saved 47 seconds ago" at bounding box center [364, 90] width 66 height 8
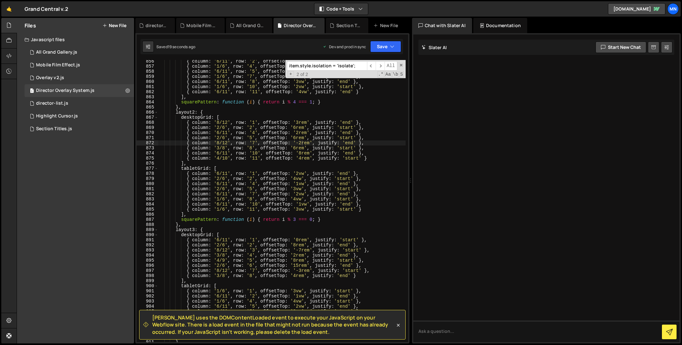
scroll to position [3277, 0]
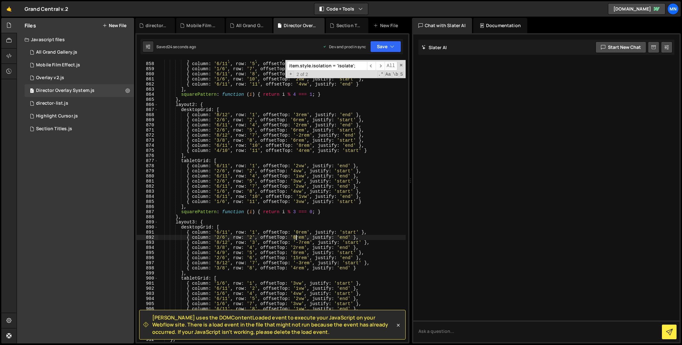
click at [296, 236] on div "{ column : '1/6' , row : '4' , offsetTop : '2vw' , justify : 'start' } , { colu…" at bounding box center [282, 202] width 248 height 292
click at [370, 216] on div "{ column : '1/6' , row : '4' , offsetTop : '2vw' , justify : 'start' } , { colu…" at bounding box center [282, 202] width 248 height 292
click at [220, 254] on div "{ column : '1/6' , row : '4' , offsetTop : '2vw' , justify : 'start' } , { colu…" at bounding box center [282, 202] width 248 height 292
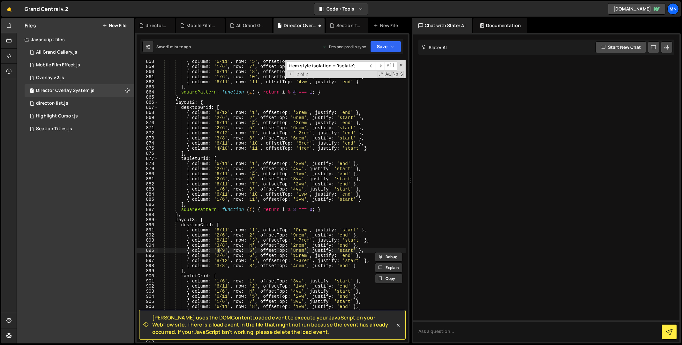
scroll to position [0, 4]
click at [224, 248] on div "{ column : '6/11' , row : '5' , offsetTop : '4vw' , justify : 'end' } , { colum…" at bounding box center [282, 205] width 248 height 292
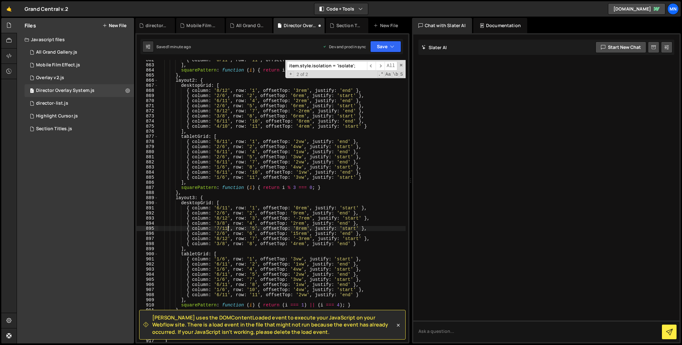
scroll to position [3295, 0]
click at [301, 238] on div "{ column : '6/11' , row : '11' , offsetTop : '4vw' , justify : 'end' } ] , squa…" at bounding box center [282, 204] width 248 height 292
click at [272, 240] on div "{ column : '6/11' , row : '11' , offsetTop : '4vw' , justify : 'end' } ] , squa…" at bounding box center [282, 204] width 248 height 292
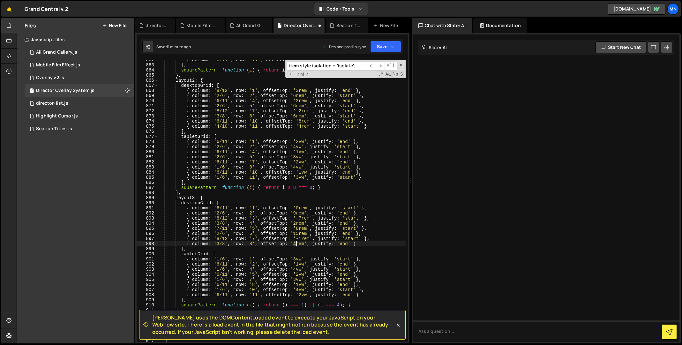
click at [296, 243] on div "{ column : '6/11' , row : '11' , offsetTop : '4vw' , justify : 'end' } ] , squa…" at bounding box center [282, 203] width 248 height 292
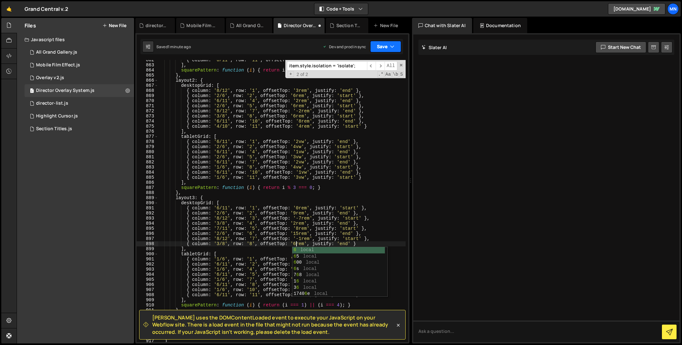
click at [387, 45] on button "Save" at bounding box center [385, 46] width 31 height 11
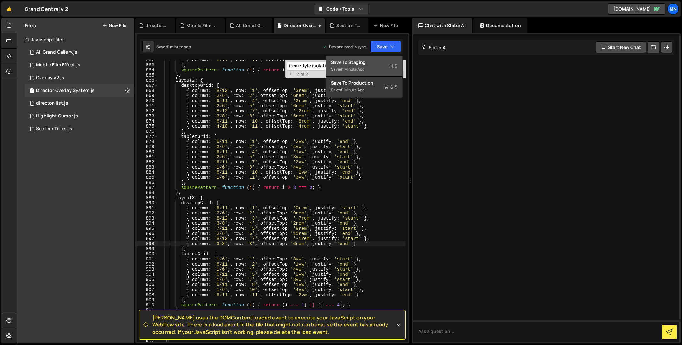
click at [377, 69] on div "Saved 1 minute ago" at bounding box center [364, 69] width 66 height 8
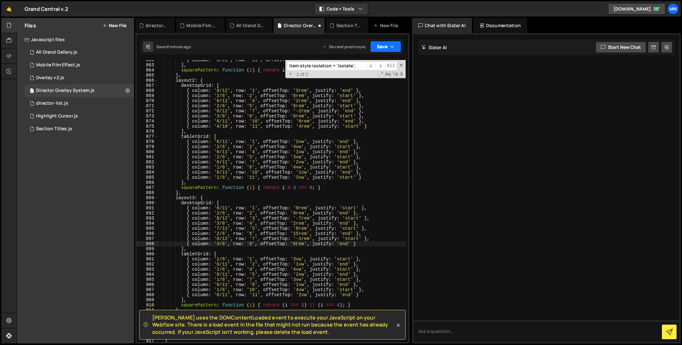
click at [389, 49] on button "Save" at bounding box center [385, 46] width 31 height 11
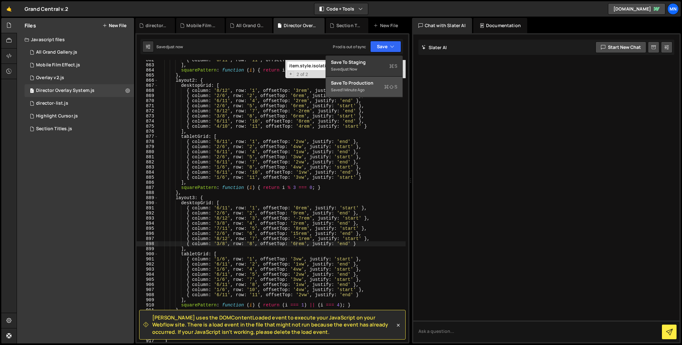
click at [374, 97] on button "Save to Production S Saved 1 minute ago" at bounding box center [364, 87] width 77 height 21
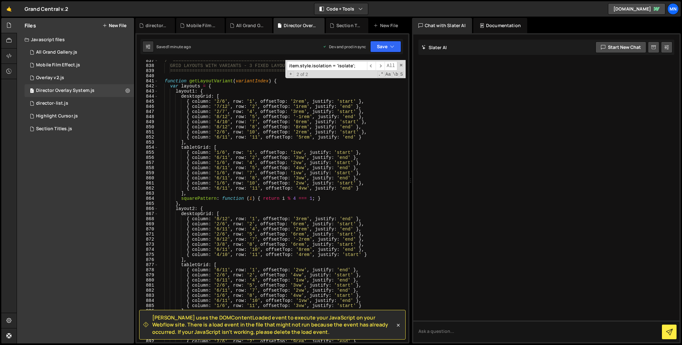
scroll to position [3208, 0]
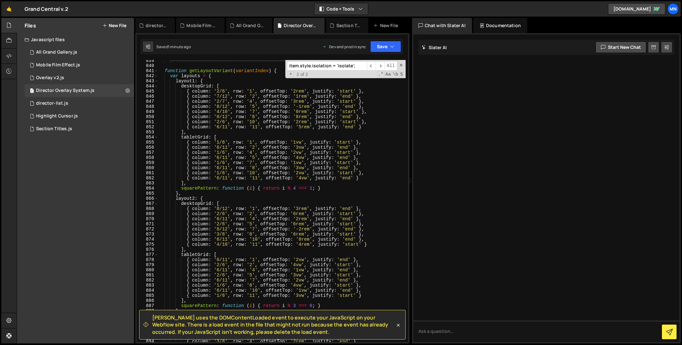
click at [398, 284] on icon at bounding box center [398, 325] width 6 height 6
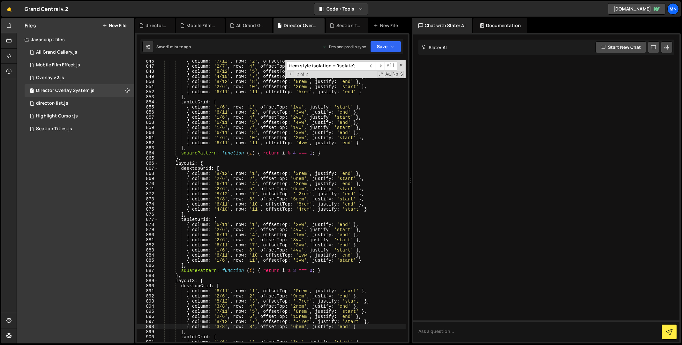
scroll to position [3227, 0]
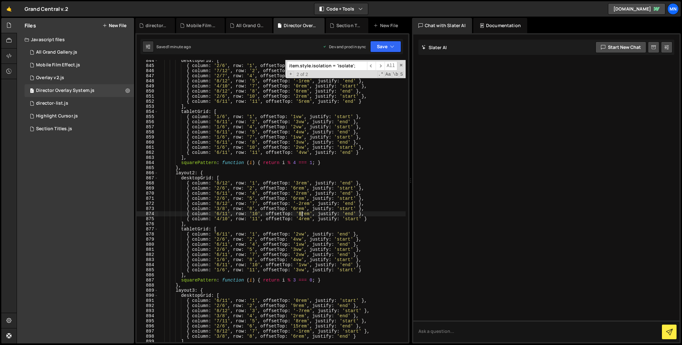
click at [301, 213] on div "desktopGrid : [ { column : '2/6' , row : '1' , offsetTop : '2rem' , justify : '…" at bounding box center [282, 204] width 248 height 292
click at [301, 218] on div "desktopGrid : [ { column : '2/6' , row : '1' , offsetTop : '2rem' , justify : '…" at bounding box center [282, 204] width 248 height 292
click at [220, 213] on div "desktopGrid : [ { column : '2/6' , row : '1' , offsetTop : '2rem' , justify : '…" at bounding box center [282, 204] width 248 height 292
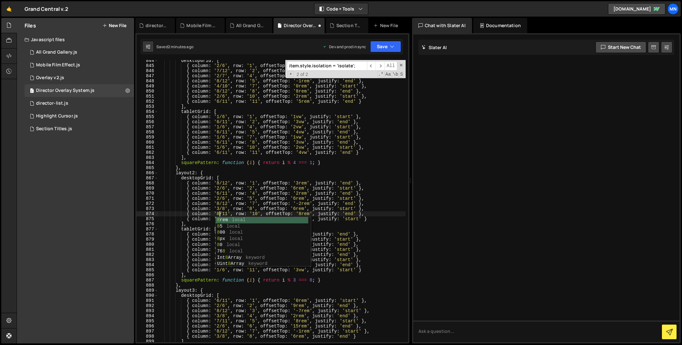
scroll to position [0, 4]
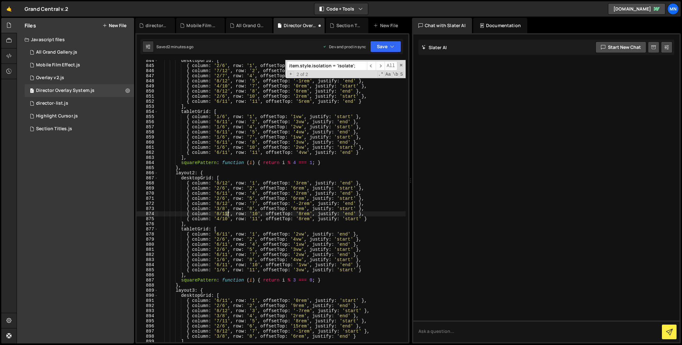
click at [227, 212] on div "desktopGrid : [ { column : '2/6' , row : '1' , offsetTop : '2rem' , justify : '…" at bounding box center [282, 204] width 248 height 292
click at [302, 213] on div "desktopGrid : [ { column : '2/6' , row : '1' , offsetTop : '2rem' , justify : '…" at bounding box center [282, 204] width 248 height 292
click at [219, 213] on div "desktopGrid : [ { column : '2/6' , row : '1' , offsetTop : '2rem' , justify : '…" at bounding box center [282, 204] width 248 height 292
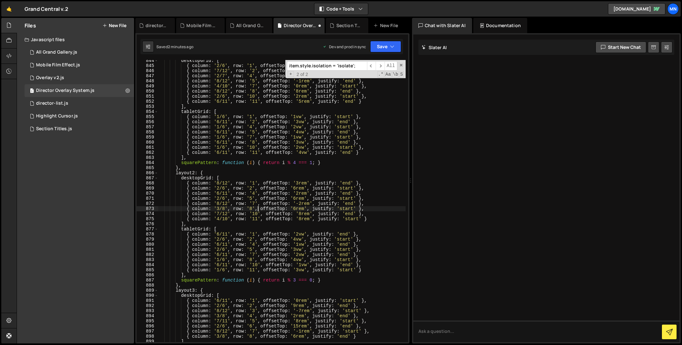
click at [258, 211] on div "desktopGrid : [ { column : '2/6' , row : '1' , offsetTop : '2rem' , justify : '…" at bounding box center [282, 204] width 248 height 292
drag, startPoint x: 380, startPoint y: 45, endPoint x: 382, endPoint y: 65, distance: 20.2
click at [381, 45] on button "Save" at bounding box center [385, 46] width 31 height 11
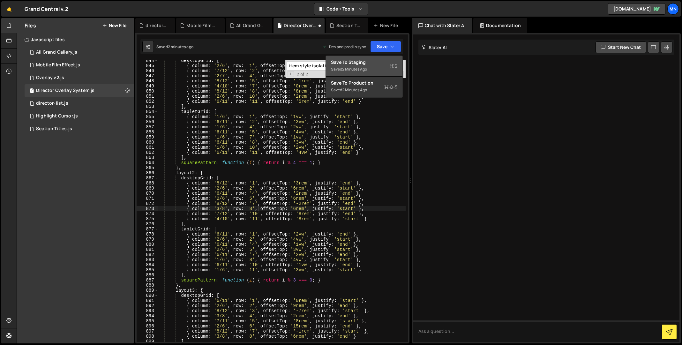
click at [380, 71] on div "Saved 2 minutes ago" at bounding box center [364, 69] width 66 height 8
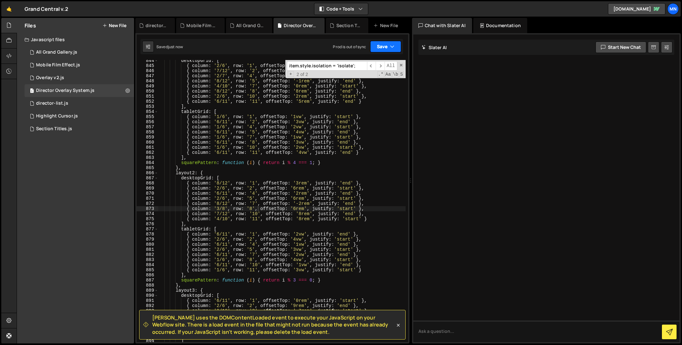
click at [390, 47] on icon "button" at bounding box center [392, 46] width 4 height 6
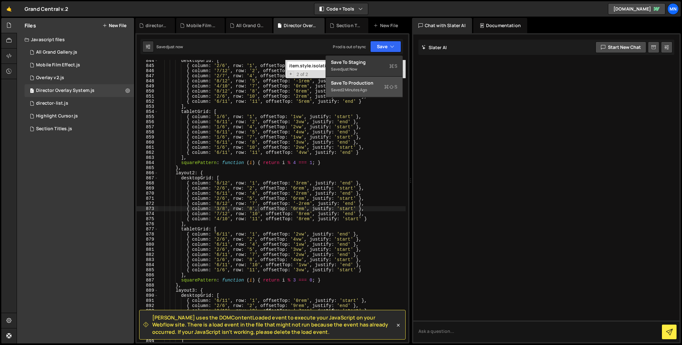
click at [378, 94] on div "Saved 2 minutes ago" at bounding box center [364, 90] width 66 height 8
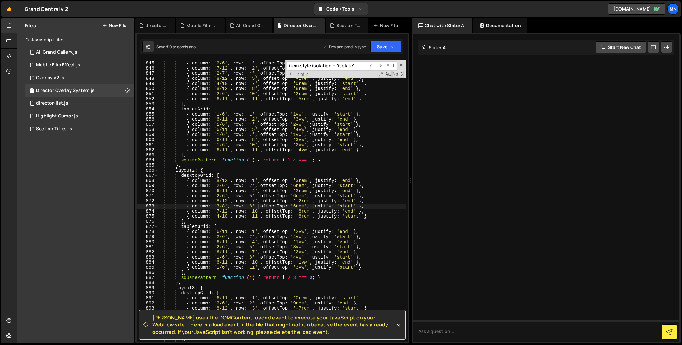
scroll to position [3229, 0]
click at [304, 218] on div "desktopGrid : [ { column : '2/6' , row : '1' , offsetTop : '2rem' , justify : '…" at bounding box center [282, 202] width 248 height 292
click at [301, 216] on div "desktopGrid : [ { column : '2/6' , row : '1' , offsetTop : '2rem' , justify : '…" at bounding box center [282, 202] width 248 height 292
click at [301, 209] on div "desktopGrid : [ { column : '2/6' , row : '1' , offsetTop : '2rem' , justify : '…" at bounding box center [282, 202] width 248 height 292
click at [300, 211] on div "desktopGrid : [ { column : '2/6' , row : '1' , offsetTop : '2rem' , justify : '…" at bounding box center [282, 202] width 248 height 292
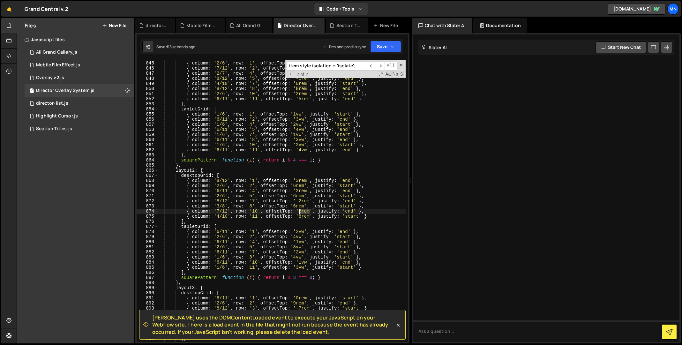
click at [301, 211] on div "desktopGrid : [ { column : '2/6' , row : '1' , offsetTop : '2rem' , justify : '…" at bounding box center [282, 202] width 248 height 292
click at [303, 209] on div "desktopGrid : [ { column : '2/6' , row : '1' , offsetTop : '2rem' , justify : '…" at bounding box center [281, 201] width 247 height 282
drag, startPoint x: 393, startPoint y: 45, endPoint x: 391, endPoint y: 58, distance: 13.3
click at [393, 46] on icon "button" at bounding box center [392, 46] width 4 height 6
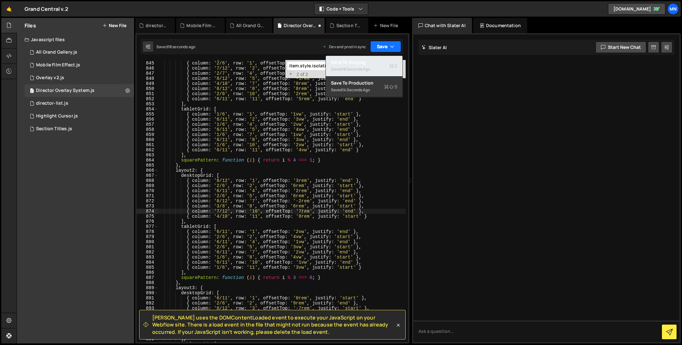
drag, startPoint x: 385, startPoint y: 64, endPoint x: 391, endPoint y: 50, distance: 15.2
click at [385, 64] on div "Save to Staging S" at bounding box center [364, 62] width 66 height 6
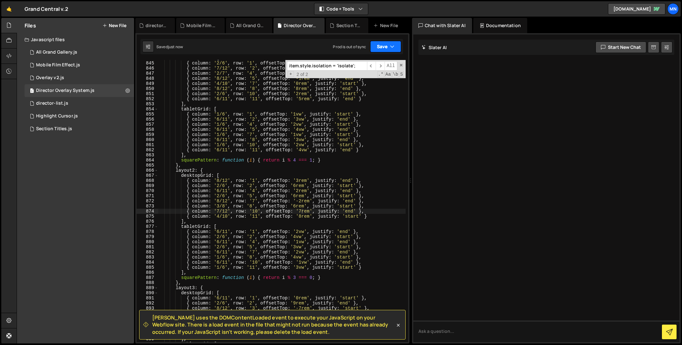
click at [391, 47] on icon "button" at bounding box center [392, 46] width 4 height 6
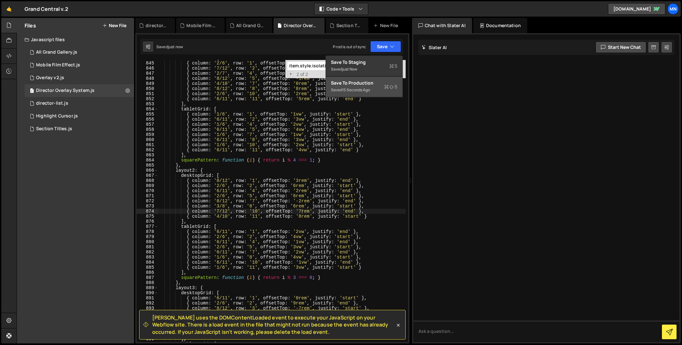
click at [380, 87] on div "Saved 15 seconds ago" at bounding box center [364, 90] width 66 height 8
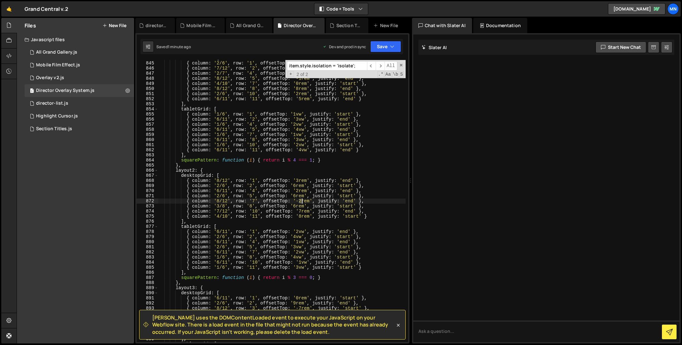
click at [301, 201] on div "desktopGrid : [ { column : '2/6' , row : '1' , offsetTop : '2rem' , justify : '…" at bounding box center [282, 202] width 248 height 292
click at [305, 213] on div "desktopGrid : [ { column : '2/6' , row : '1' , offsetTop : '2rem' , justify : '…" at bounding box center [282, 202] width 248 height 292
drag, startPoint x: 294, startPoint y: 205, endPoint x: 316, endPoint y: 199, distance: 22.9
click at [295, 205] on div "desktopGrid : [ { column : '2/6' , row : '1' , offsetTop : '2rem' , justify : '…" at bounding box center [282, 202] width 248 height 292
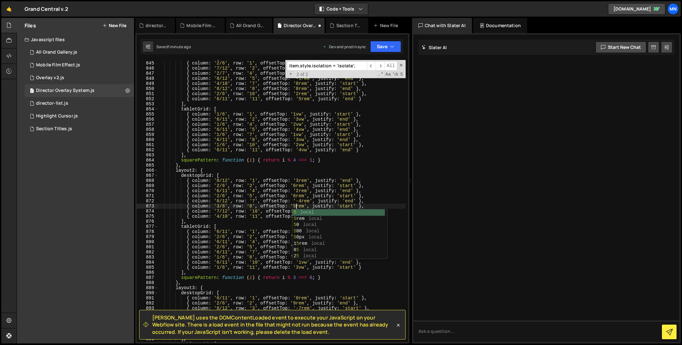
click at [369, 197] on div "desktopGrid : [ { column : '2/6' , row : '1' , offsetTop : '2rem' , justify : '…" at bounding box center [282, 202] width 248 height 292
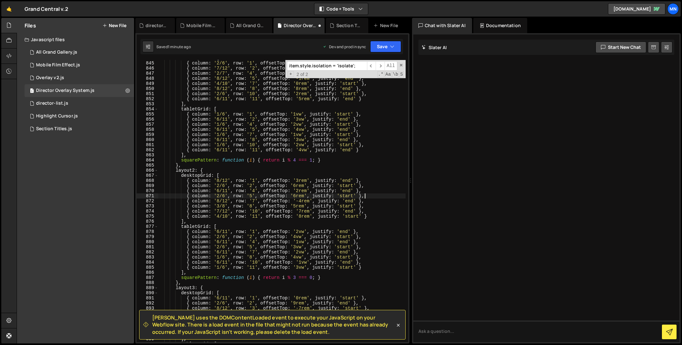
click at [300, 211] on div "desktopGrid : [ { column : '2/6' , row : '1' , offsetTop : '2rem' , justify : '…" at bounding box center [282, 202] width 248 height 292
click at [302, 211] on div "desktopGrid : [ { column : '2/6' , row : '1' , offsetTop : '2rem' , justify : '…" at bounding box center [282, 202] width 248 height 292
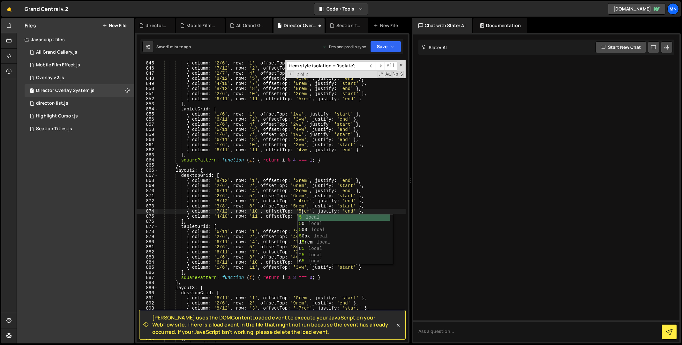
click at [398, 176] on div "desktopGrid : [ { column : '2/6' , row : '1' , offsetTop : '2rem' , justify : '…" at bounding box center [282, 202] width 248 height 292
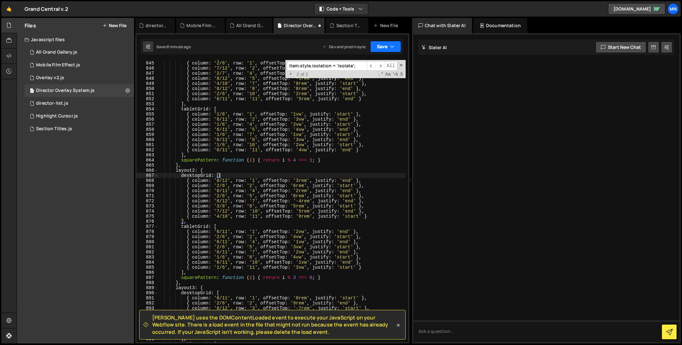
click at [395, 48] on button "Save" at bounding box center [385, 46] width 31 height 11
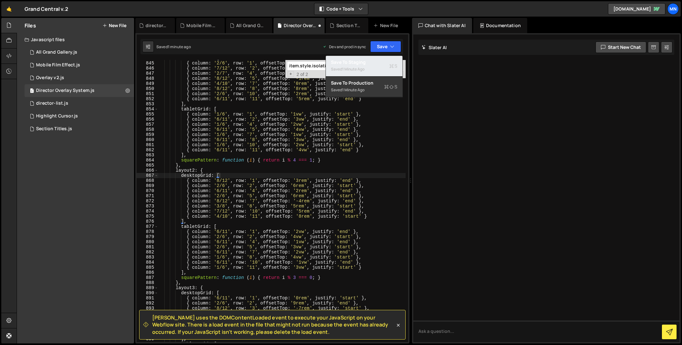
drag, startPoint x: 398, startPoint y: 71, endPoint x: 399, endPoint y: 63, distance: 8.3
click at [398, 71] on button "Save to Staging S Saved 1 minute ago" at bounding box center [364, 66] width 77 height 21
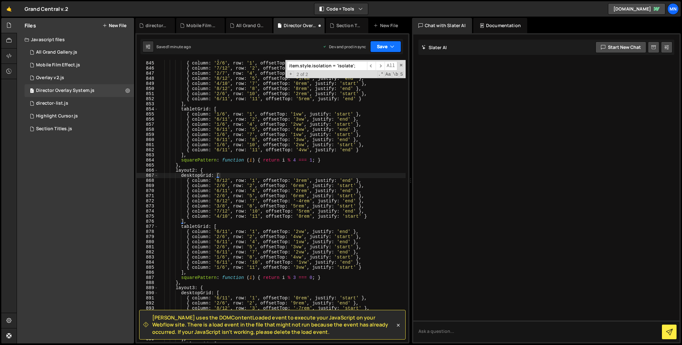
drag, startPoint x: 394, startPoint y: 48, endPoint x: 401, endPoint y: 63, distance: 16.3
click at [394, 48] on button "Save" at bounding box center [385, 46] width 31 height 11
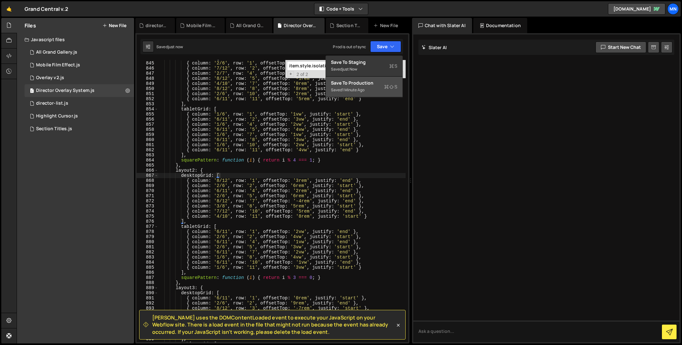
click at [383, 93] on div "Saved 1 minute ago" at bounding box center [364, 90] width 66 height 8
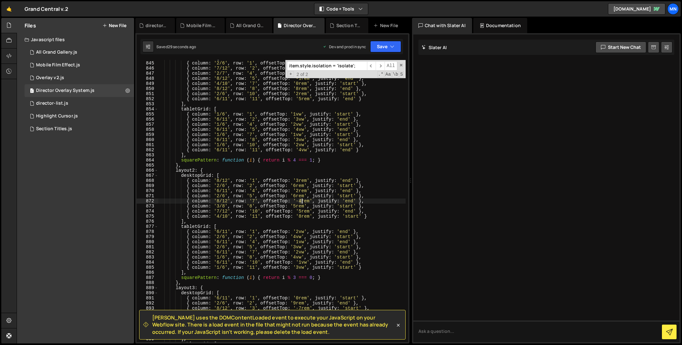
click at [301, 201] on div "desktopGrid : [ { column : '2/6' , row : '1' , offsetTop : '2rem' , justify : '…" at bounding box center [282, 202] width 248 height 292
click at [219, 216] on div "desktopGrid : [ { column : '2/6' , row : '1' , offsetTop : '2rem' , justify : '…" at bounding box center [282, 202] width 248 height 292
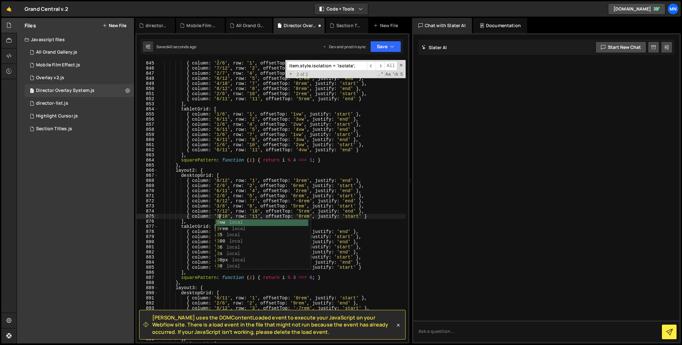
scroll to position [0, 4]
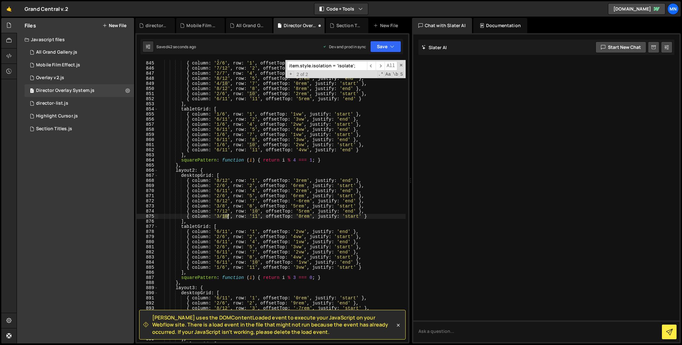
drag, startPoint x: 223, startPoint y: 216, endPoint x: 227, endPoint y: 215, distance: 3.8
click at [227, 215] on div "desktopGrid : [ { column : '2/6' , row : '1' , offsetTop : '2rem' , justify : '…" at bounding box center [282, 202] width 248 height 292
click at [388, 197] on div "desktopGrid : [ { column : '2/6' , row : '1' , offsetTop : '2rem' , justify : '…" at bounding box center [282, 202] width 248 height 292
type textarea "{ column: '2/6', row: '5', offsetTop: '6rem', justify: 'start' },"
click at [390, 49] on icon "button" at bounding box center [392, 46] width 4 height 6
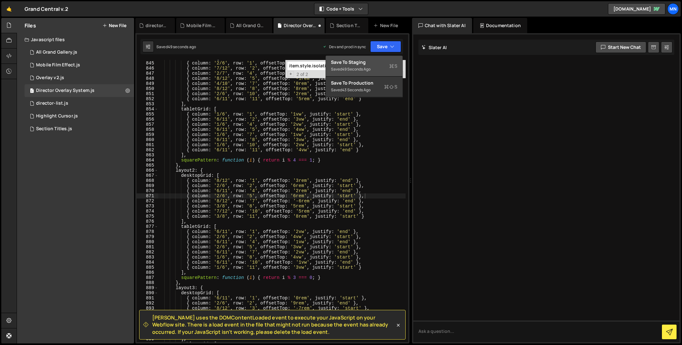
click at [383, 64] on div "Save to Staging S" at bounding box center [364, 62] width 66 height 6
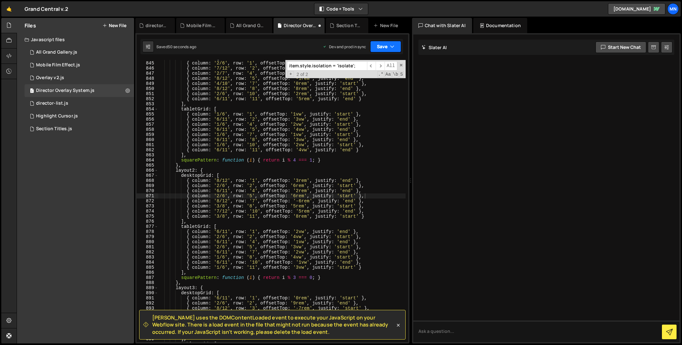
click at [394, 44] on button "Save" at bounding box center [385, 46] width 31 height 11
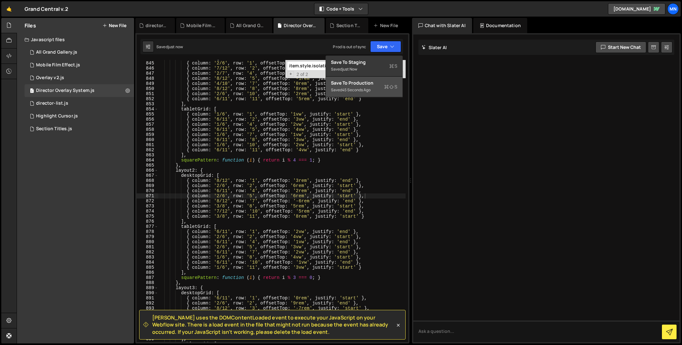
click at [368, 94] on button "Save to Production S Saved 45 seconds ago" at bounding box center [364, 87] width 77 height 21
